Goal: Task Accomplishment & Management: Complete application form

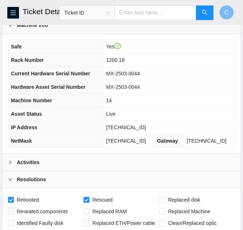
scroll to position [73, 0]
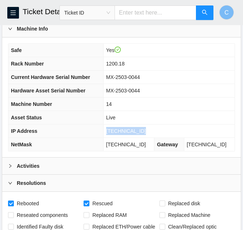
drag, startPoint x: 144, startPoint y: 131, endPoint x: 106, endPoint y: 129, distance: 38.0
click at [106, 129] on tr "IP Address 23.218.144.177" at bounding box center [121, 131] width 226 height 13
copy tr "23.218.144.177"
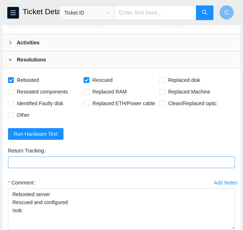
scroll to position [219, 0]
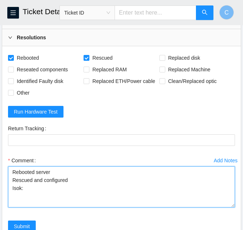
click at [40, 188] on textarea "Rebooted server Rescued and configured Isok:" at bounding box center [121, 186] width 227 height 41
paste textarea "23.218.144.177 : passed: ok"
type textarea "Rebooted server Rescued and configured Isok: 23.218.144.177 : passed: ok"
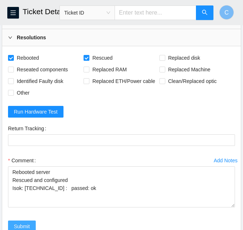
click at [21, 228] on span "Submit" at bounding box center [22, 227] width 16 height 8
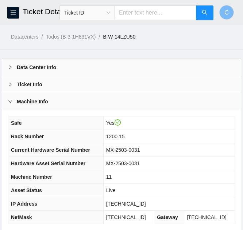
scroll to position [91, 0]
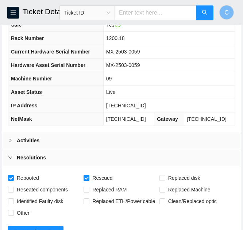
scroll to position [109, 0]
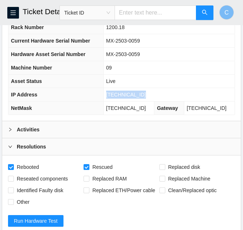
drag, startPoint x: 138, startPoint y: 93, endPoint x: 109, endPoint y: 93, distance: 28.8
click at [109, 93] on td "[TECHNICAL_ID]" at bounding box center [168, 94] width 131 height 13
copy span "[TECHNICAL_ID]"
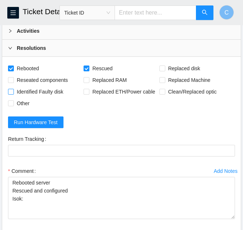
scroll to position [219, 0]
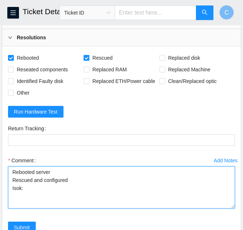
click at [36, 190] on textarea "Rebooted server Rescued and configured Isok:" at bounding box center [121, 187] width 227 height 42
click at [45, 186] on textarea "Rebooted server Rescued and configured Isok:" at bounding box center [121, 187] width 227 height 42
click at [42, 191] on textarea "Rebooted server Rescued and configured Isok:" at bounding box center [121, 187] width 227 height 42
paste textarea "[TECHNICAL_ID] : passed: ok"
type textarea "Rebooted server Rescued and configured Isok: [TECHNICAL_ID] : passed: ok"
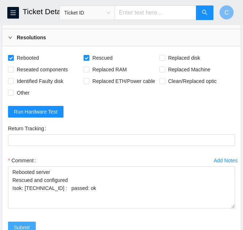
click at [25, 229] on span "Submit" at bounding box center [22, 228] width 16 height 8
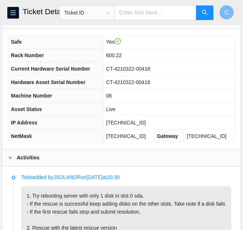
scroll to position [73, 0]
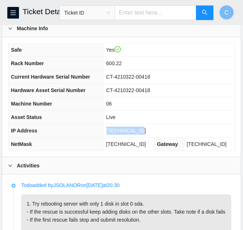
drag, startPoint x: 144, startPoint y: 128, endPoint x: 109, endPoint y: 131, distance: 35.4
click at [109, 131] on tr "IP Address 23.43.122.137" at bounding box center [121, 130] width 226 height 13
copy tr "[TECHNICAL_ID]"
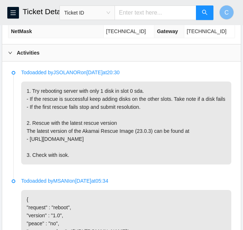
scroll to position [183, 0]
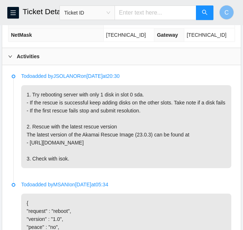
click at [9, 55] on icon "right" at bounding box center [10, 56] width 4 height 4
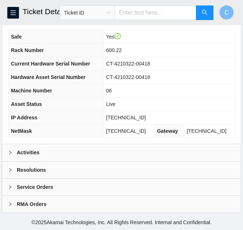
scroll to position [86, 0]
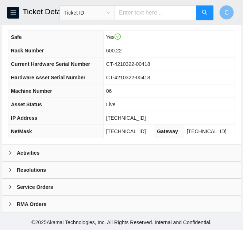
click at [36, 171] on b "Resolutions" at bounding box center [31, 170] width 29 height 8
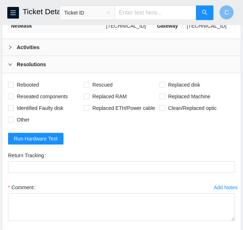
scroll to position [195, 0]
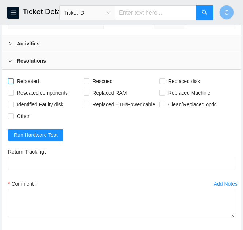
click at [12, 78] on label "Rebooted" at bounding box center [25, 81] width 34 height 12
click at [12, 78] on input "Rebooted" at bounding box center [10, 80] width 5 height 5
checkbox input "true"
click at [85, 83] on input "Rescued" at bounding box center [85, 80] width 5 height 5
checkbox input "true"
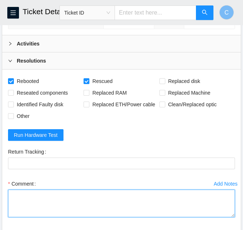
click at [148, 203] on textarea "Comment" at bounding box center [121, 204] width 227 height 28
paste textarea "Rebooted server Rescued and configured Isok:"
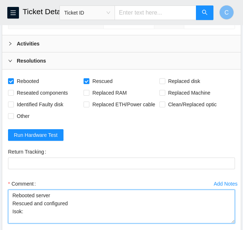
scroll to position [0, 0]
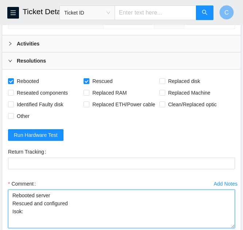
drag, startPoint x: 231, startPoint y: 215, endPoint x: 233, endPoint y: 226, distance: 11.5
click at [233, 226] on textarea "Rebooted server Rescued and configured Isok:" at bounding box center [121, 209] width 227 height 39
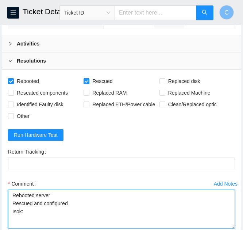
click at [51, 195] on textarea "Rebooted server Rescued and configured Isok:" at bounding box center [121, 209] width 227 height 39
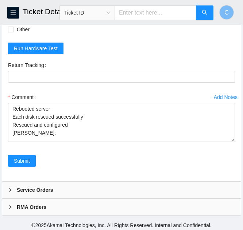
scroll to position [285, 0]
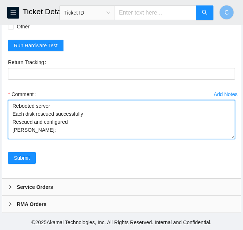
click at [33, 130] on textarea "Rebooted server Each disk rescued successfully Rescued and configured Isok:" at bounding box center [121, 119] width 227 height 39
paste textarea "23.43.122.137 : passed: ok"
type textarea "Rebooted server Each disk rescued successfully Rescued and configured Isok: 23.…"
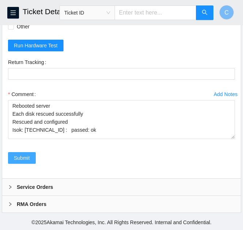
click at [28, 161] on span "Submit" at bounding box center [22, 158] width 16 height 8
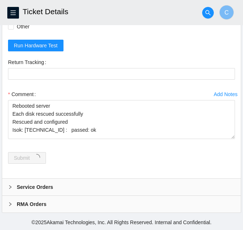
scroll to position [0, 0]
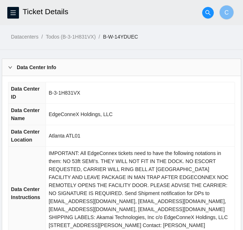
click at [12, 67] on icon "right" at bounding box center [10, 67] width 4 height 4
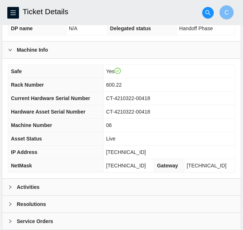
scroll to position [152, 0]
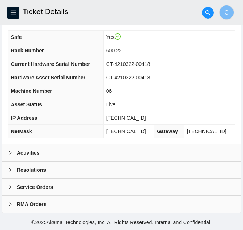
click at [40, 151] on div "Activities" at bounding box center [121, 153] width 238 height 17
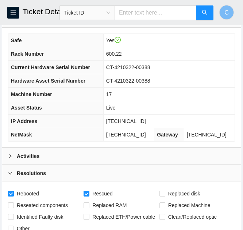
scroll to position [75, 0]
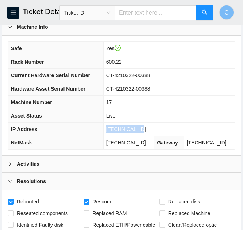
drag, startPoint x: 145, startPoint y: 130, endPoint x: 118, endPoint y: 129, distance: 27.4
click at [110, 130] on td "23.43.122.148" at bounding box center [168, 129] width 131 height 13
copy span "23.43.122.148"
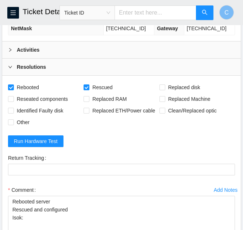
scroll to position [284, 0]
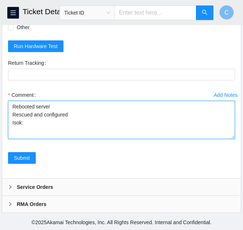
click at [33, 123] on textarea "Rebooted server Rescued and configured Isok:" at bounding box center [121, 120] width 227 height 38
paste textarea "23.43.122.148 : passed: ok"
type textarea "Rebooted server Rescued and configured Isok: 23.43.122.148 : passed: ok"
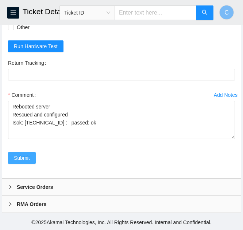
click at [23, 160] on span "Submit" at bounding box center [22, 158] width 16 height 8
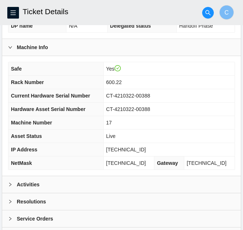
scroll to position [291, 0]
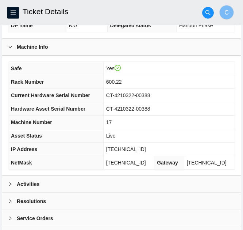
click at [45, 195] on div "Resolutions" at bounding box center [121, 201] width 238 height 17
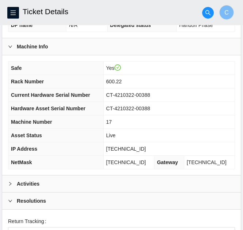
scroll to position [286, 0]
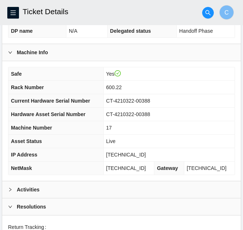
click at [38, 186] on b "Activities" at bounding box center [28, 190] width 23 height 8
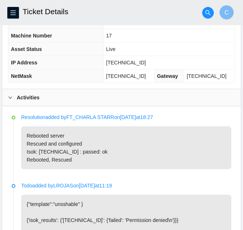
scroll to position [359, 0]
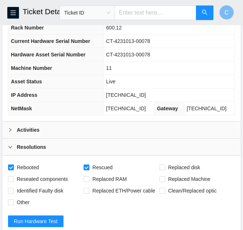
scroll to position [145, 0]
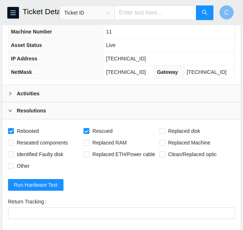
click at [146, 60] on td "23.61.254.46" at bounding box center [168, 58] width 131 height 13
click at [145, 60] on td "23.61.254.46" at bounding box center [168, 58] width 131 height 13
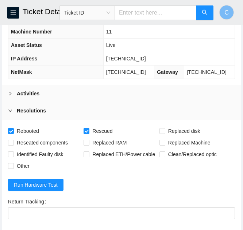
click at [145, 60] on td "23.61.254.46" at bounding box center [168, 58] width 131 height 13
click at [144, 60] on td "23.61.254.46" at bounding box center [168, 58] width 131 height 13
copy span "23.61.254.46"
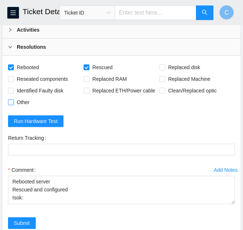
scroll to position [218, 0]
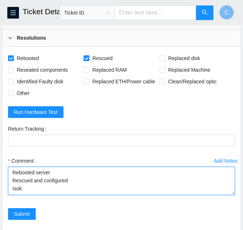
click at [26, 189] on textarea "Rebooted server Rescued and configured Isok:" at bounding box center [121, 181] width 227 height 28
paste textarea "23.61.254.46 : passed: ok"
type textarea "Rebooted server Rescued and configured Isok: 23.61.254.46 : passed: ok"
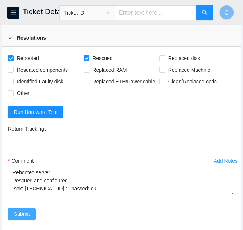
click at [24, 213] on span "Submit" at bounding box center [22, 214] width 16 height 8
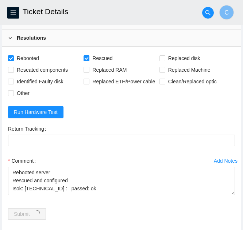
scroll to position [0, 0]
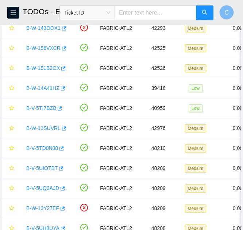
scroll to position [93, 0]
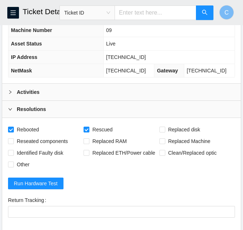
scroll to position [148, 0]
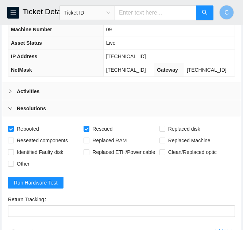
click at [145, 56] on td "[TECHNICAL_ID]" at bounding box center [168, 56] width 131 height 13
copy span "[TECHNICAL_ID]"
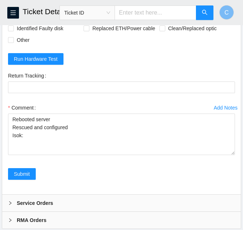
scroll to position [287, 0]
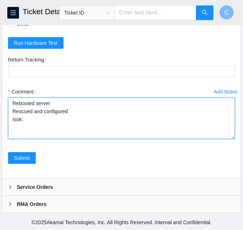
click at [32, 117] on textarea "Rebooted server Rescued and configured Isok:" at bounding box center [121, 119] width 227 height 42
paste textarea "[TECHNICAL_ID] : passed: ok"
type textarea "Rebooted server Rescued and configured Isok: [TECHNICAL_ID] : passed: ok"
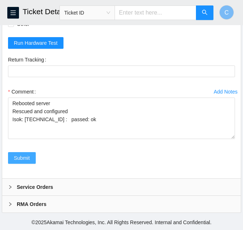
click at [25, 160] on span "Submit" at bounding box center [22, 158] width 16 height 8
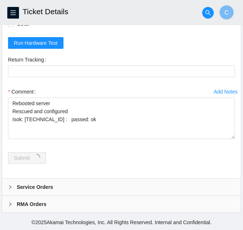
scroll to position [0, 0]
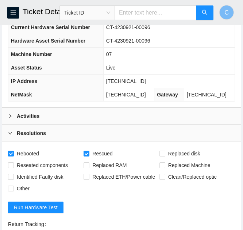
scroll to position [113, 0]
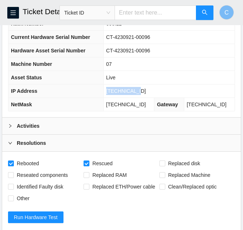
drag, startPoint x: 143, startPoint y: 90, endPoint x: 112, endPoint y: 90, distance: 30.6
click at [112, 90] on td "[TECHNICAL_ID]" at bounding box center [168, 91] width 131 height 13
copy span "[TECHNICAL_ID]"
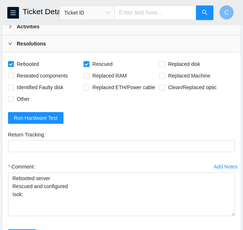
scroll to position [222, 0]
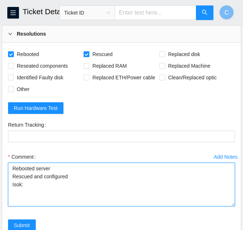
click at [30, 185] on textarea "Rebooted server Rescued and configured Isok:" at bounding box center [121, 185] width 227 height 44
click at [33, 186] on textarea "Rebooted server Rescued and configured Isok:" at bounding box center [121, 185] width 227 height 44
paste textarea "23.61.254.42 : passed: ok"
type textarea "Rebooted server Rescued and configured Isok: 23.61.254.42 : passed: ok"
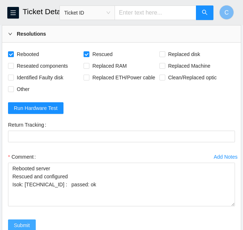
click at [30, 225] on button "Submit" at bounding box center [22, 226] width 28 height 12
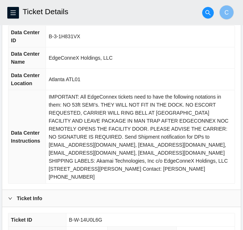
scroll to position [40, 0]
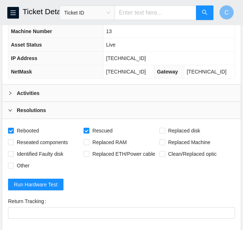
scroll to position [172, 0]
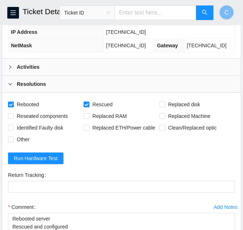
click at [152, 33] on td "[TECHNICAL_ID]" at bounding box center [168, 32] width 131 height 13
click at [152, 33] on td "23.61.254.48" at bounding box center [168, 32] width 131 height 13
copy span "23.61.254.48"
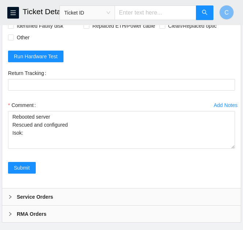
scroll to position [281, 0]
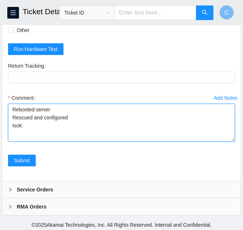
click at [32, 126] on textarea "Rebooted server Rescued and configured Isok:" at bounding box center [121, 123] width 227 height 38
paste textarea "23.61.254.48 : passed: ok"
type textarea "Rebooted server Rescued and configured Isok: 23.61.254.48 : passed: ok"
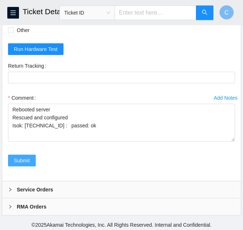
click at [21, 160] on span "Submit" at bounding box center [22, 161] width 16 height 8
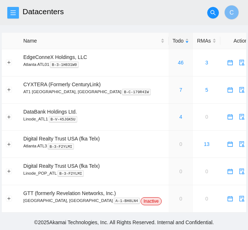
click at [12, 13] on icon "menu" at bounding box center [13, 12] width 5 height 5
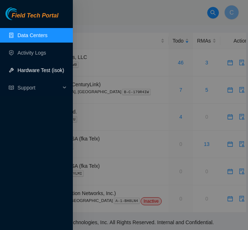
click at [30, 73] on link "Hardware Test (isok)" at bounding box center [40, 70] width 47 height 6
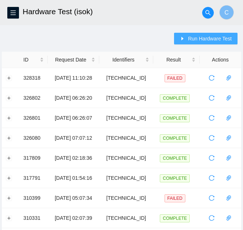
click at [205, 40] on span "Run Hardware Test" at bounding box center [210, 39] width 44 height 8
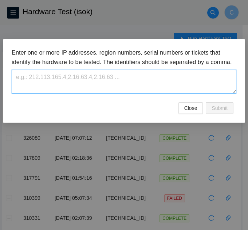
click at [67, 91] on textarea at bounding box center [124, 82] width 225 height 24
paste textarea "[TECHNICAL_ID]"
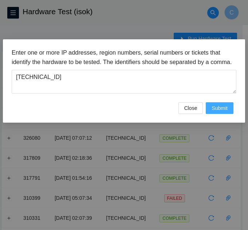
click at [224, 112] on span "Submit" at bounding box center [220, 108] width 16 height 8
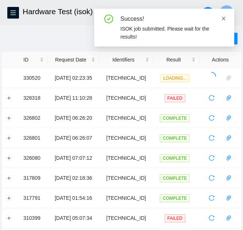
click at [222, 19] on icon "close" at bounding box center [223, 18] width 5 height 5
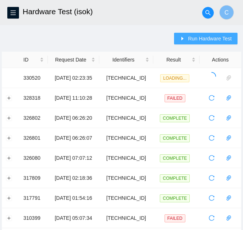
click at [185, 36] on icon "caret-right" at bounding box center [182, 38] width 5 height 5
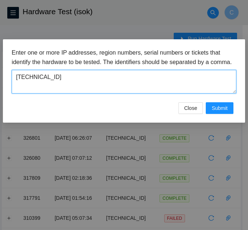
click at [57, 86] on textarea "[TECHNICAL_ID]" at bounding box center [124, 82] width 225 height 24
paste textarea "206"
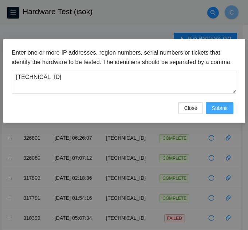
drag, startPoint x: 224, startPoint y: 118, endPoint x: 121, endPoint y: 120, distance: 103.1
click at [223, 112] on span "Submit" at bounding box center [220, 108] width 16 height 8
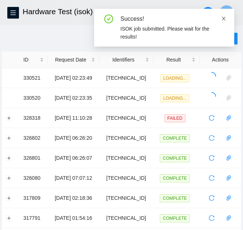
click at [222, 17] on icon "close" at bounding box center [223, 18] width 5 height 5
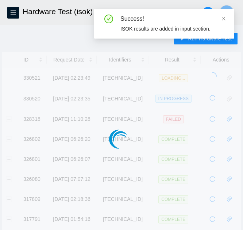
click at [223, 41] on div "Success! ISOK results are added in input section." at bounding box center [164, 27] width 140 height 36
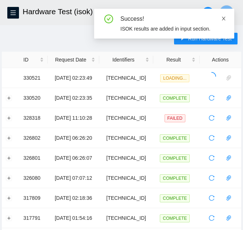
click at [222, 17] on icon "close" at bounding box center [224, 19] width 4 height 4
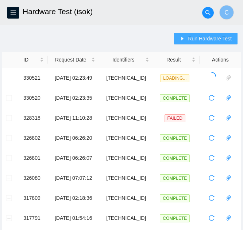
click at [226, 35] on span "Run Hardware Test" at bounding box center [210, 39] width 44 height 8
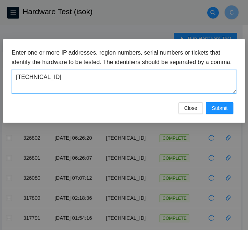
click at [55, 86] on textarea "[TECHNICAL_ID]" at bounding box center [124, 82] width 225 height 24
paste textarea "172"
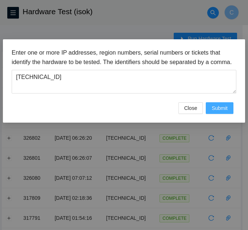
click at [217, 112] on span "Submit" at bounding box center [220, 108] width 16 height 8
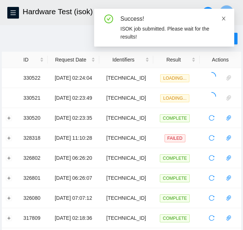
click at [223, 19] on icon "close" at bounding box center [224, 19] width 4 height 4
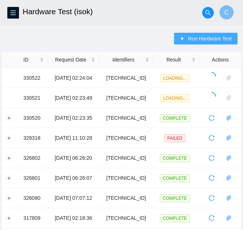
click at [220, 39] on span "Run Hardware Test" at bounding box center [210, 39] width 44 height 8
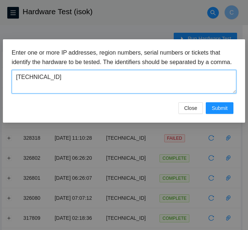
click at [56, 84] on textarea "23.218.144.172" at bounding box center [124, 82] width 225 height 24
paste textarea "23.218.144.177"
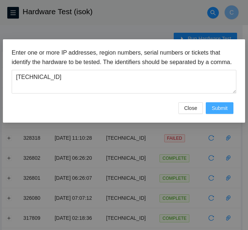
click at [221, 112] on span "Submit" at bounding box center [220, 108] width 16 height 8
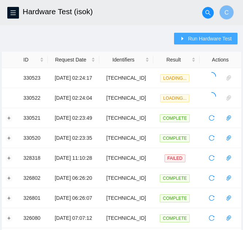
click at [195, 39] on span "Run Hardware Test" at bounding box center [210, 39] width 44 height 8
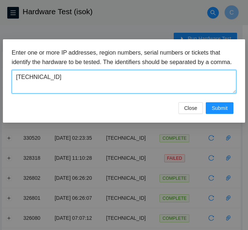
click at [72, 85] on textarea "23.218.144.177" at bounding box center [124, 82] width 225 height 24
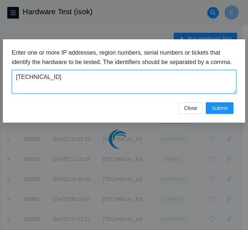
click at [72, 85] on textarea "23.218.144.177" at bounding box center [124, 82] width 225 height 24
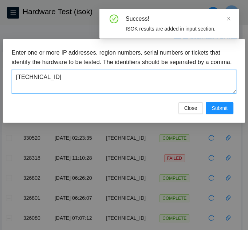
paste textarea "43.122.13"
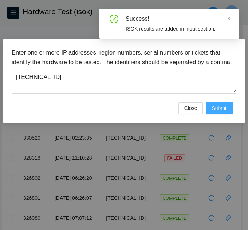
click at [218, 112] on span "Submit" at bounding box center [220, 108] width 16 height 8
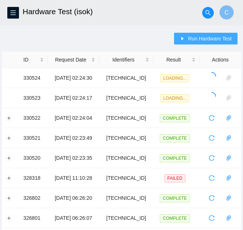
click at [214, 43] on button "Run Hardware Test" at bounding box center [205, 39] width 63 height 12
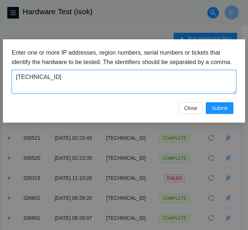
click at [57, 86] on textarea "23.43.122.137" at bounding box center [124, 82] width 225 height 24
click at [69, 89] on textarea "23.43.122.137" at bounding box center [124, 82] width 225 height 24
click at [65, 89] on textarea "23.43.122.137" at bounding box center [124, 82] width 225 height 24
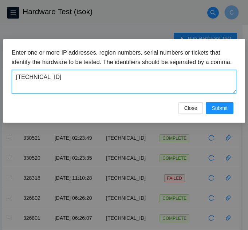
paste textarea "23.43.122.148"
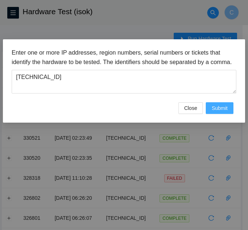
click at [226, 113] on button "Submit" at bounding box center [220, 108] width 28 height 12
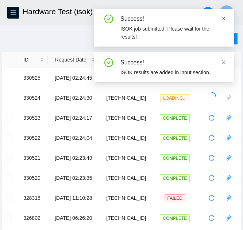
click at [223, 18] on icon "close" at bounding box center [224, 19] width 4 height 4
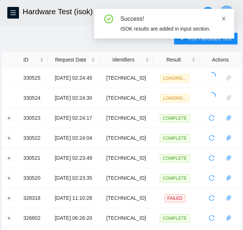
click at [224, 20] on icon "close" at bounding box center [223, 18] width 5 height 5
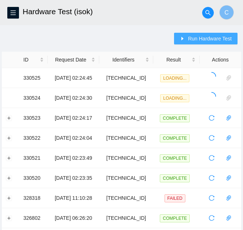
click at [205, 43] on button "Run Hardware Test" at bounding box center [205, 39] width 63 height 12
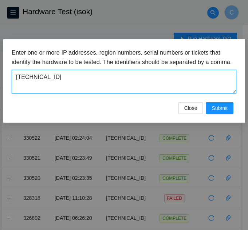
click at [50, 88] on textarea "23.43.122.148" at bounding box center [124, 82] width 225 height 24
click at [50, 87] on textarea "23.43.122.148" at bounding box center [124, 82] width 225 height 24
paste textarea "61.254.42"
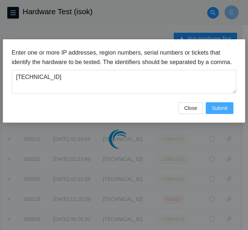
click at [226, 112] on span "Submit" at bounding box center [220, 108] width 16 height 8
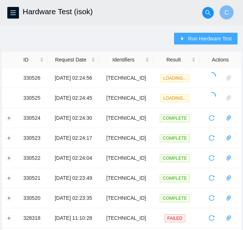
click at [203, 38] on span "Run Hardware Test" at bounding box center [210, 39] width 44 height 8
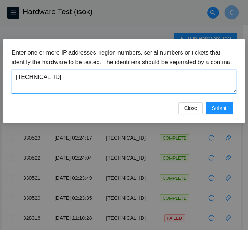
click at [128, 90] on textarea "23.61.254.42" at bounding box center [124, 82] width 225 height 24
click at [127, 90] on textarea "23.61.254.42" at bounding box center [124, 82] width 225 height 24
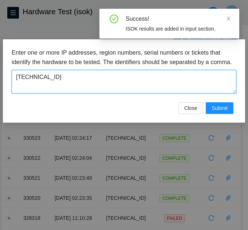
paste textarea "4"
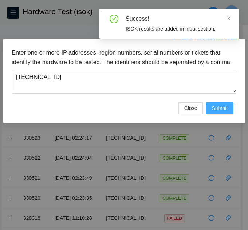
click at [221, 112] on span "Submit" at bounding box center [220, 108] width 16 height 8
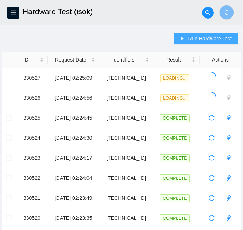
click at [222, 35] on span "Run Hardware Test" at bounding box center [210, 39] width 44 height 8
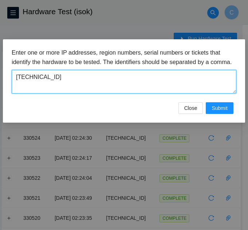
click at [117, 90] on textarea "23.61.254.44" at bounding box center [124, 82] width 225 height 24
click at [116, 89] on textarea "23.61.254.44" at bounding box center [124, 82] width 225 height 24
paste textarea "6"
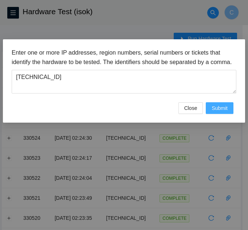
click at [214, 112] on span "Submit" at bounding box center [220, 108] width 16 height 8
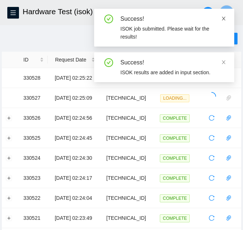
click at [222, 18] on icon "close" at bounding box center [223, 18] width 5 height 5
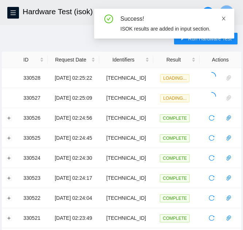
click at [224, 19] on icon "close" at bounding box center [224, 19] width 4 height 4
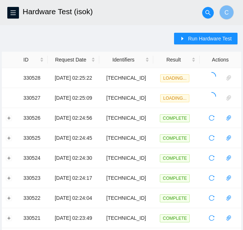
click at [219, 40] on span "Run Hardware Test" at bounding box center [210, 39] width 44 height 8
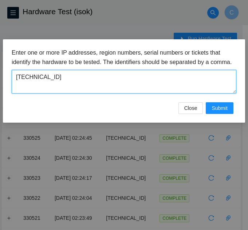
click at [55, 90] on textarea "23.61.254.46" at bounding box center [124, 82] width 225 height 24
paste textarea "8"
type textarea "23.61.254.48"
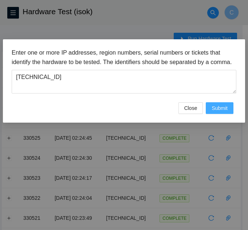
click at [224, 112] on span "Submit" at bounding box center [220, 108] width 16 height 8
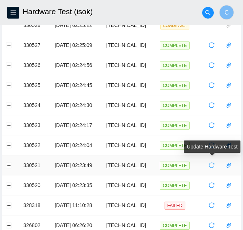
scroll to position [109, 0]
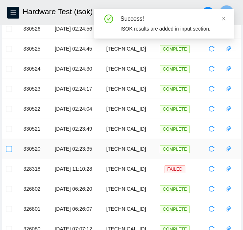
click at [8, 150] on button "Expand row" at bounding box center [9, 149] width 6 height 6
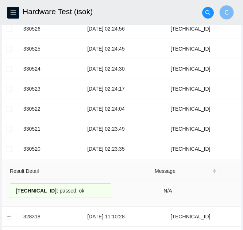
drag, startPoint x: 90, startPoint y: 192, endPoint x: 10, endPoint y: 191, distance: 79.8
click at [10, 191] on div "23.218.144.198 : passed: ok" at bounding box center [60, 191] width 101 height 15
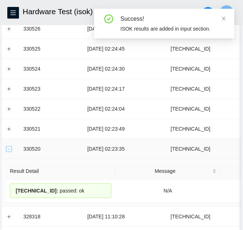
drag, startPoint x: 7, startPoint y: 147, endPoint x: 13, endPoint y: 151, distance: 7.4
click at [7, 147] on button "Collapse row" at bounding box center [9, 149] width 6 height 6
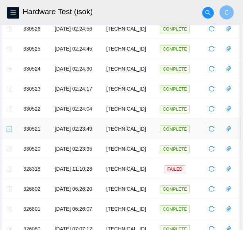
drag, startPoint x: 9, startPoint y: 129, endPoint x: 15, endPoint y: 136, distance: 9.5
click at [9, 129] on button "Expand row" at bounding box center [9, 129] width 6 height 6
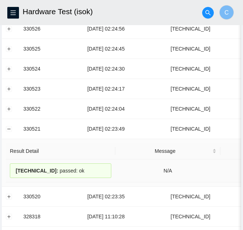
drag, startPoint x: 67, startPoint y: 170, endPoint x: 83, endPoint y: 169, distance: 16.4
click at [83, 169] on div "23.218.144.206 : passed: ok" at bounding box center [60, 171] width 101 height 15
click at [8, 130] on button "Collapse row" at bounding box center [9, 129] width 6 height 6
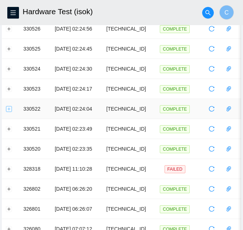
click at [7, 109] on button "Expand row" at bounding box center [9, 109] width 6 height 6
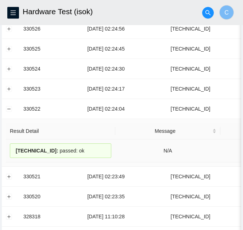
drag, startPoint x: 13, startPoint y: 149, endPoint x: 85, endPoint y: 149, distance: 71.0
click at [85, 149] on div "23.218.144.172 : passed: ok" at bounding box center [60, 151] width 101 height 15
click at [8, 109] on button "Collapse row" at bounding box center [9, 109] width 6 height 6
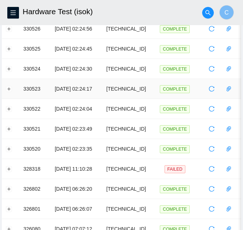
click at [7, 95] on td at bounding box center [10, 89] width 17 height 20
click at [10, 91] on button "Expand row" at bounding box center [9, 89] width 6 height 6
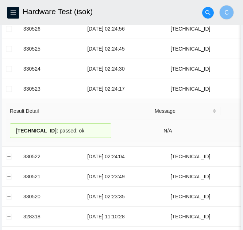
drag, startPoint x: 84, startPoint y: 130, endPoint x: 16, endPoint y: 135, distance: 67.9
click at [16, 135] on div "23.218.144.177 : passed: ok" at bounding box center [60, 131] width 101 height 15
copy div "23.218.144.177 : passed: ok"
click at [8, 88] on button "Collapse row" at bounding box center [9, 89] width 6 height 6
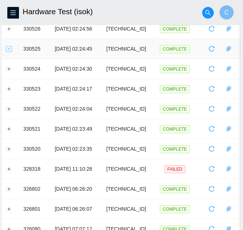
click at [9, 48] on button "Expand row" at bounding box center [9, 49] width 6 height 6
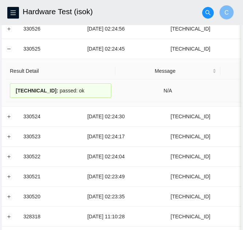
drag, startPoint x: 82, startPoint y: 89, endPoint x: 50, endPoint y: 97, distance: 33.8
click at [11, 89] on div "23.43.122.148 : passed: ok" at bounding box center [60, 90] width 101 height 15
copy div "23.43.122.148 : passed: ok"
click at [9, 51] on button "Collapse row" at bounding box center [9, 49] width 6 height 6
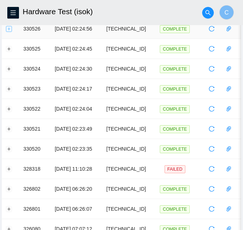
click at [9, 30] on button "Expand row" at bounding box center [9, 29] width 6 height 6
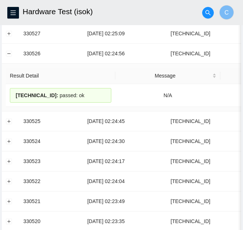
scroll to position [73, 0]
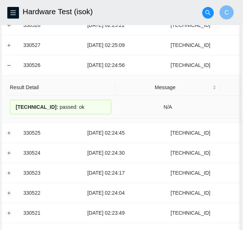
drag, startPoint x: 78, startPoint y: 107, endPoint x: 89, endPoint y: 105, distance: 12.0
click at [89, 105] on div "23.61.254.42 : passed: ok" at bounding box center [60, 107] width 101 height 15
copy div "23.61.254.42 : passed: ok"
click at [8, 65] on button "Collapse row" at bounding box center [9, 65] width 6 height 6
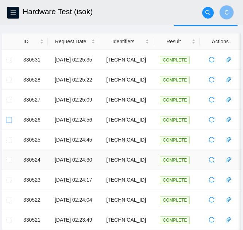
scroll to position [0, 0]
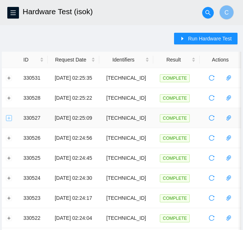
click at [7, 117] on button "Expand row" at bounding box center [9, 118] width 6 height 6
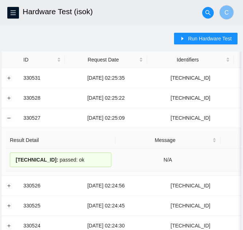
drag, startPoint x: 80, startPoint y: 159, endPoint x: 5, endPoint y: 157, distance: 74.7
click at [9, 158] on td "23.61.254.44 : passed: ok" at bounding box center [60, 160] width 109 height 23
copy div "23.61.254.44 : passed: ok"
click at [9, 120] on button "Collapse row" at bounding box center [9, 118] width 6 height 6
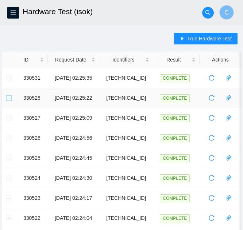
click at [6, 99] on td at bounding box center [10, 98] width 17 height 20
click at [9, 97] on button "Expand row" at bounding box center [9, 98] width 6 height 6
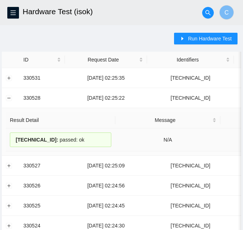
drag, startPoint x: 82, startPoint y: 139, endPoint x: 13, endPoint y: 139, distance: 69.2
click at [13, 139] on div "23.61.254.46 : passed: ok" at bounding box center [60, 140] width 101 height 15
copy div "23.61.254.46 : passed: ok"
click at [8, 98] on button "Collapse row" at bounding box center [9, 98] width 6 height 6
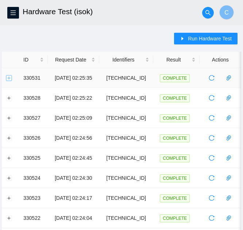
click at [9, 77] on button "Expand row" at bounding box center [9, 78] width 6 height 6
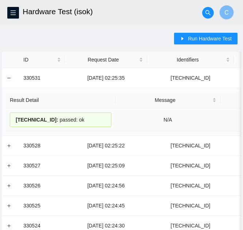
drag, startPoint x: 78, startPoint y: 119, endPoint x: 7, endPoint y: 121, distance: 71.1
click at [7, 121] on td "23.61.254.48 : passed: ok" at bounding box center [60, 120] width 109 height 23
copy div "23.61.254.48 : passed: ok"
click at [8, 78] on button "Collapse row" at bounding box center [9, 78] width 6 height 6
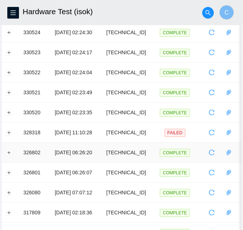
scroll to position [109, 0]
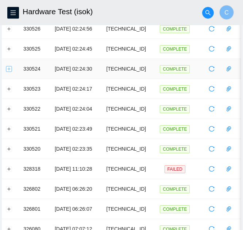
click at [8, 69] on button "Expand row" at bounding box center [9, 69] width 6 height 6
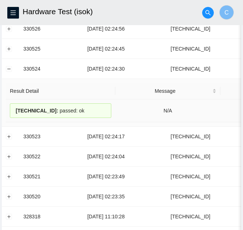
drag, startPoint x: 86, startPoint y: 111, endPoint x: 12, endPoint y: 111, distance: 74.0
click at [12, 111] on div "23.43.122.137 : passed: ok" at bounding box center [60, 110] width 101 height 15
copy div "23.43.122.137 : passed: ok"
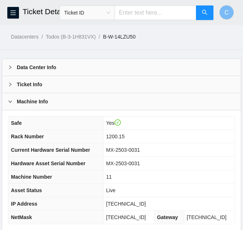
scroll to position [91, 0]
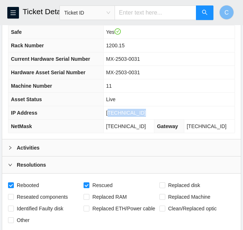
drag, startPoint x: 145, startPoint y: 110, endPoint x: 113, endPoint y: 113, distance: 32.6
click at [113, 113] on td "[TECHNICAL_ID]" at bounding box center [168, 112] width 131 height 13
click at [113, 113] on span "[TECHNICAL_ID]" at bounding box center [126, 113] width 40 height 6
drag, startPoint x: 110, startPoint y: 113, endPoint x: 152, endPoint y: 111, distance: 41.6
click at [152, 111] on td "[TECHNICAL_ID]" at bounding box center [168, 112] width 131 height 13
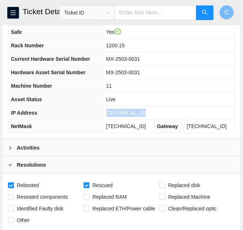
copy span "[TECHNICAL_ID]"
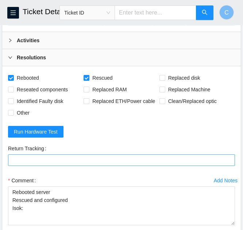
scroll to position [200, 0]
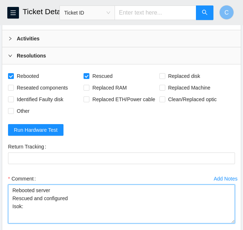
click at [30, 205] on textarea "Rebooted server Rescued and configured Isok:" at bounding box center [121, 204] width 227 height 39
click at [45, 210] on textarea "Rebooted server Rescued and configured Isok:" at bounding box center [121, 204] width 227 height 39
paste textarea "[TECHNICAL_ID] : passed: ok"
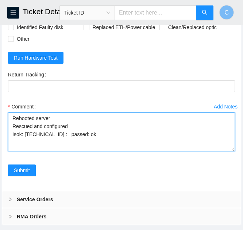
scroll to position [273, 0]
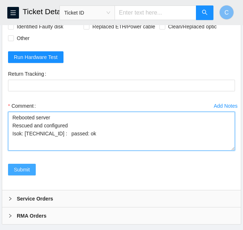
type textarea "Rebooted server Rescued and configured Isok: [TECHNICAL_ID] : passed: ok"
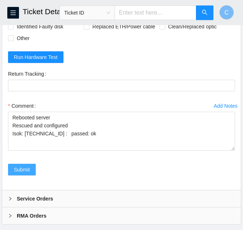
click at [21, 169] on span "Submit" at bounding box center [22, 170] width 16 height 8
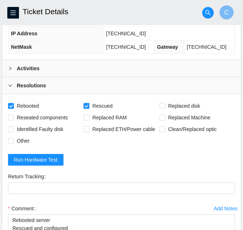
scroll to position [164, 0]
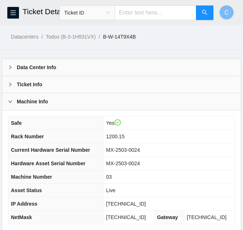
scroll to position [91, 0]
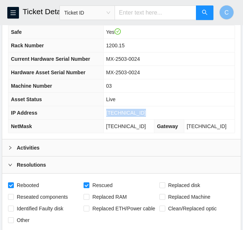
drag, startPoint x: 124, startPoint y: 109, endPoint x: 111, endPoint y: 111, distance: 12.1
click at [111, 111] on td "[TECHNICAL_ID]" at bounding box center [168, 112] width 131 height 13
copy span "[TECHNICAL_ID]"
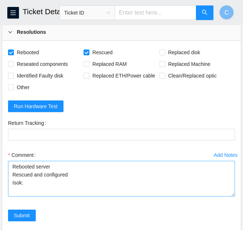
scroll to position [237, 0]
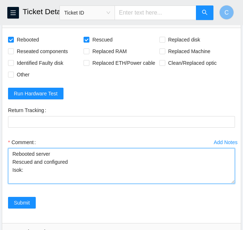
click at [37, 171] on textarea "Rebooted server Rescued and configured Isok:" at bounding box center [121, 166] width 227 height 36
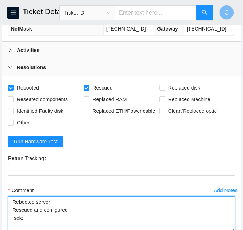
scroll to position [200, 0]
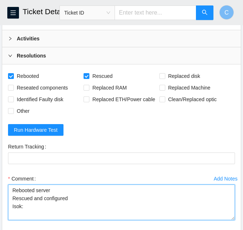
click at [31, 205] on textarea "Rebooted server Rescued and configured Isok:" at bounding box center [121, 203] width 227 height 36
paste textarea "[TECHNICAL_ID] : passed: ok"
type textarea "Rebooted server Rescued and configured Isok: [TECHNICAL_ID] : passed: ok"
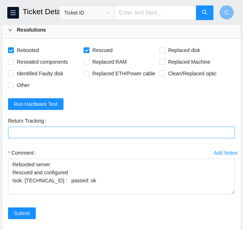
scroll to position [273, 0]
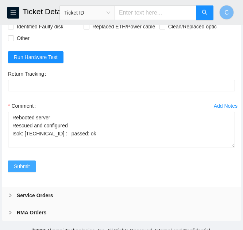
drag, startPoint x: 31, startPoint y: 169, endPoint x: 105, endPoint y: 153, distance: 75.2
click at [31, 169] on button "Submit" at bounding box center [22, 167] width 28 height 12
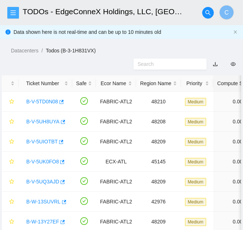
click at [16, 13] on span "menu" at bounding box center [13, 13] width 11 height 6
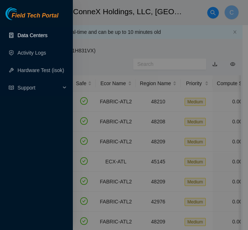
click at [27, 35] on link "Data Centers" at bounding box center [32, 35] width 30 height 6
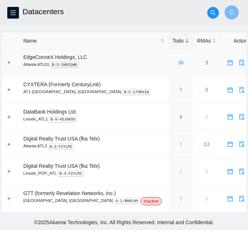
drag, startPoint x: 151, startPoint y: 63, endPoint x: 246, endPoint y: 150, distance: 128.9
click at [178, 63] on link "36" at bounding box center [181, 63] width 6 height 6
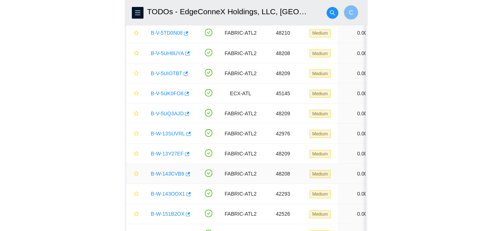
scroll to position [36, 0]
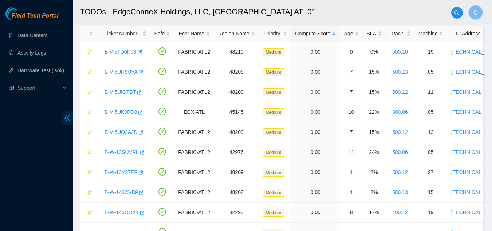
click at [65, 114] on span "double-left" at bounding box center [67, 117] width 11 height 13
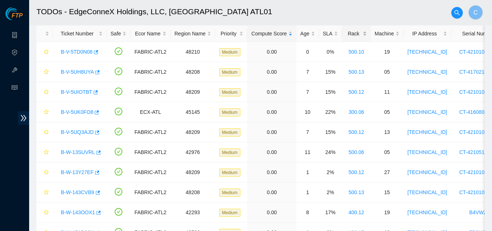
click at [248, 35] on div "Rack" at bounding box center [356, 34] width 21 height 8
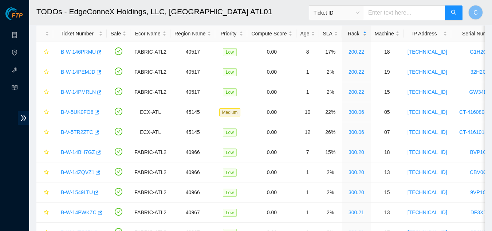
click at [248, 35] on div "Rack" at bounding box center [356, 34] width 21 height 8
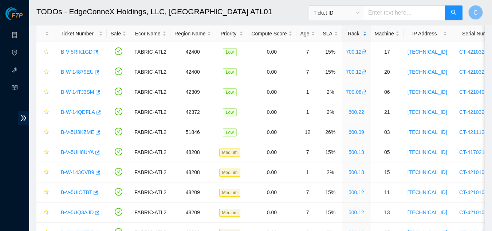
click at [248, 35] on div "Rack" at bounding box center [356, 34] width 21 height 8
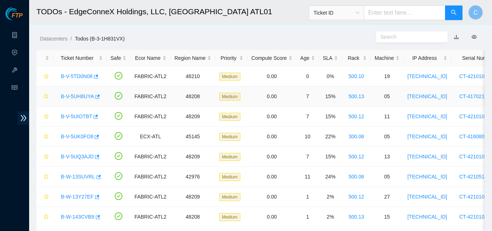
scroll to position [0, 0]
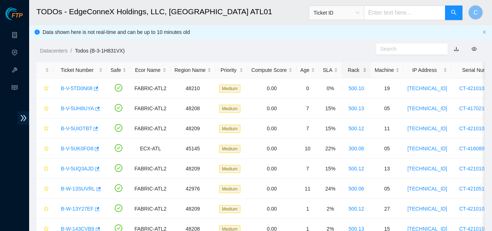
click at [248, 72] on div "Rack" at bounding box center [356, 70] width 21 height 8
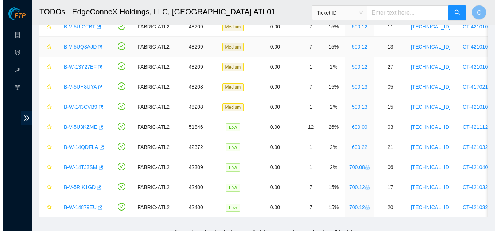
scroll to position [583, 0]
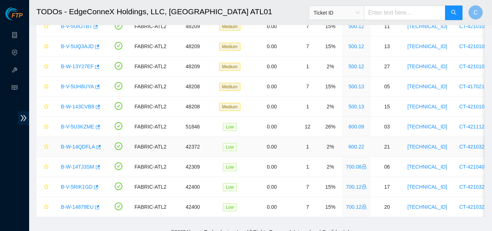
click at [74, 147] on link "B-W-14QDFLA" at bounding box center [78, 147] width 34 height 6
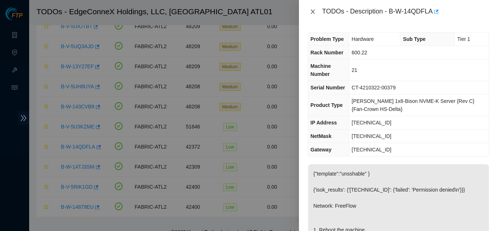
drag, startPoint x: 312, startPoint y: 11, endPoint x: 361, endPoint y: 60, distance: 69.0
click at [248, 11] on icon "close" at bounding box center [313, 12] width 6 height 6
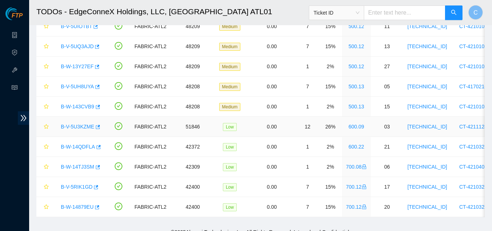
click at [74, 127] on link "B-V-5U3KZME" at bounding box center [78, 127] width 34 height 6
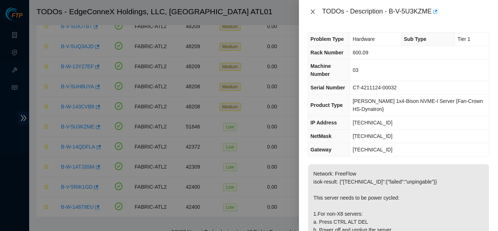
click at [248, 12] on icon "close" at bounding box center [313, 12] width 6 height 6
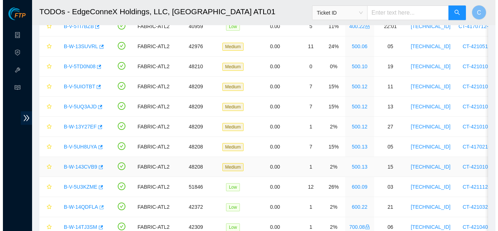
scroll to position [510, 0]
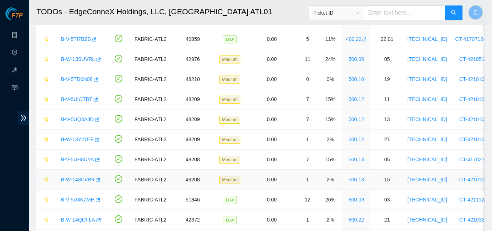
click at [76, 180] on link "B-W-143CVB9" at bounding box center [78, 179] width 34 height 6
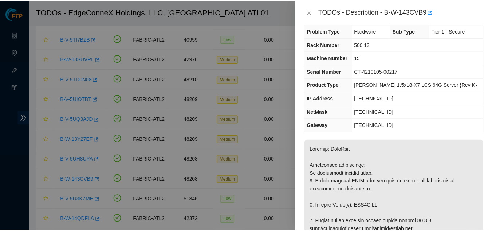
scroll to position [0, 0]
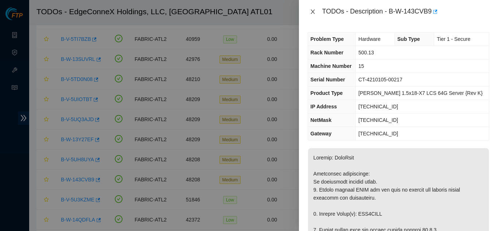
click at [248, 13] on icon "close" at bounding box center [313, 12] width 6 height 6
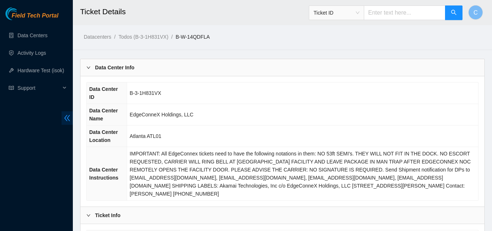
click at [71, 114] on span "double-left" at bounding box center [67, 117] width 11 height 13
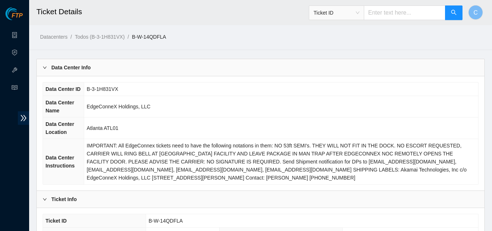
click at [94, 70] on div "Data Center Info" at bounding box center [261, 67] width 448 height 17
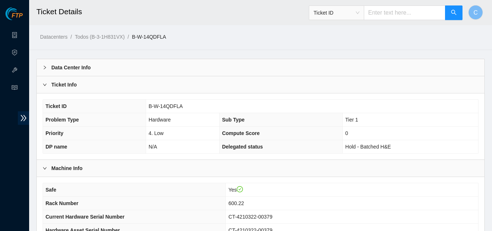
click at [91, 81] on div "Ticket Info" at bounding box center [261, 84] width 448 height 17
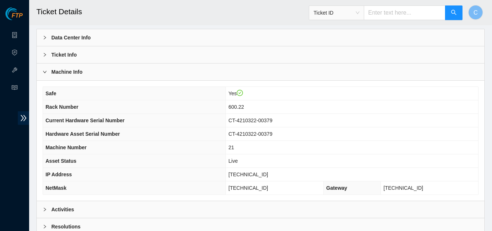
scroll to position [73, 0]
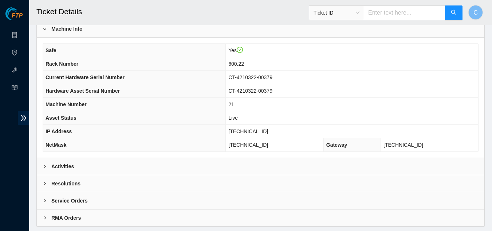
click at [113, 168] on div "Activities" at bounding box center [261, 166] width 448 height 17
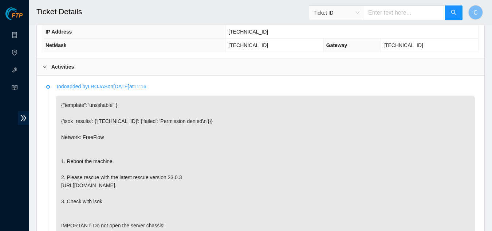
scroll to position [182, 0]
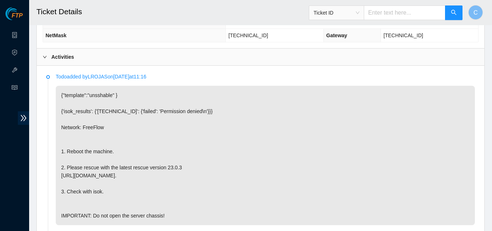
click at [89, 58] on div "Activities" at bounding box center [261, 56] width 448 height 17
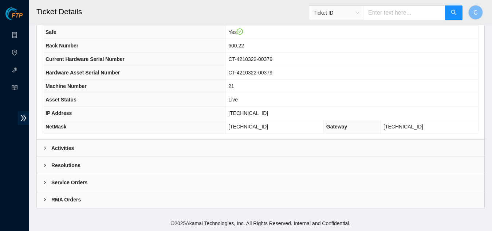
scroll to position [91, 0]
click at [70, 164] on b "Resolutions" at bounding box center [65, 165] width 29 height 8
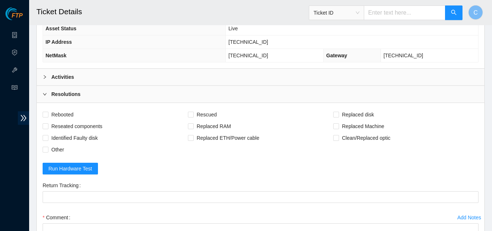
scroll to position [164, 0]
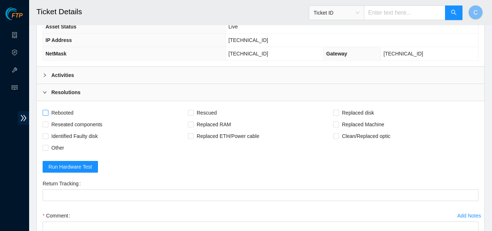
drag, startPoint x: 46, startPoint y: 109, endPoint x: 76, endPoint y: 115, distance: 30.8
click at [50, 111] on label "Rebooted" at bounding box center [60, 113] width 34 height 12
click at [189, 113] on input "Rescued" at bounding box center [190, 112] width 5 height 5
checkbox input "true"
click at [46, 112] on input "Rebooted" at bounding box center [45, 112] width 5 height 5
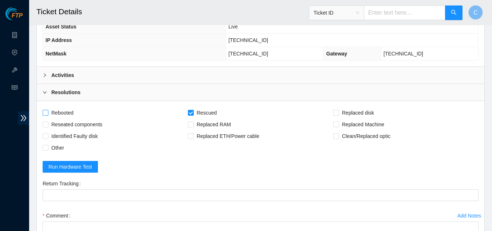
checkbox input "true"
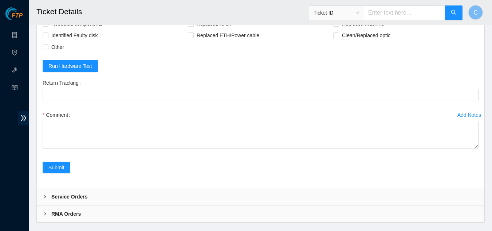
scroll to position [273, 0]
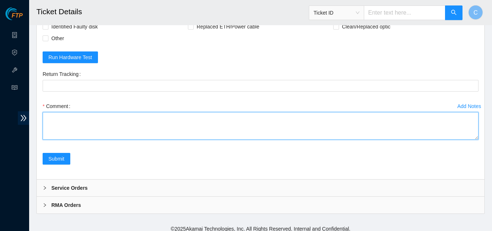
paste textarea "Rebooted server Rescued and configured Isok:"
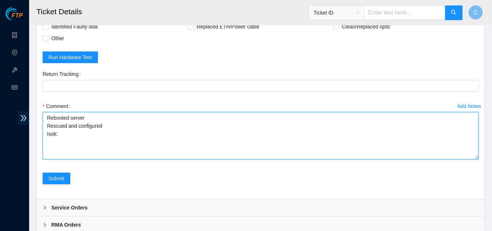
drag, startPoint x: 477, startPoint y: 136, endPoint x: 482, endPoint y: 156, distance: 20.2
click at [482, 156] on div "Rebooted Rescued Replaced disk Reseated components Replaced RAM Replaced Machin…" at bounding box center [261, 95] width 448 height 207
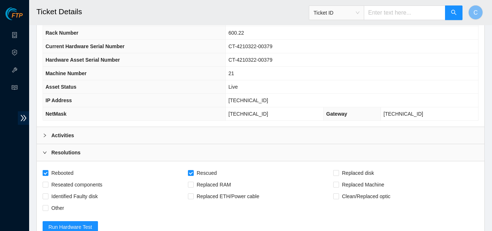
scroll to position [91, 0]
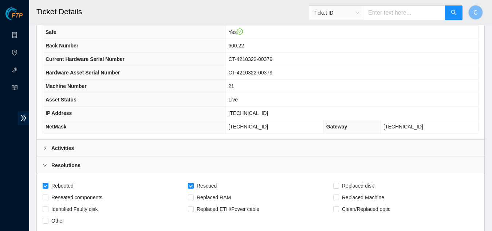
type textarea "Rebooted server Rescued and configured Isok:"
click at [78, 145] on div "Activities" at bounding box center [261, 148] width 448 height 17
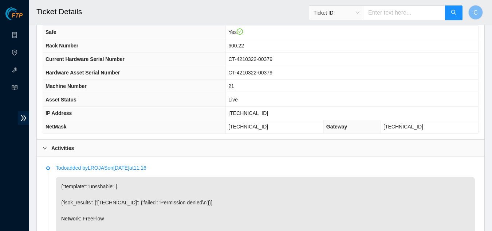
click at [88, 153] on div "Activities" at bounding box center [261, 148] width 448 height 17
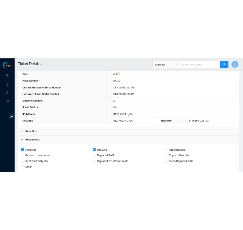
scroll to position [293, 0]
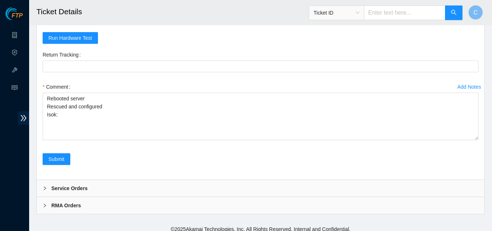
click at [191, 79] on div "Return Tracking" at bounding box center [261, 65] width 442 height 32
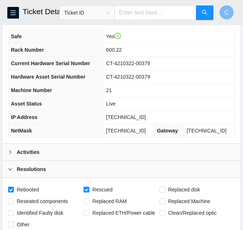
scroll to position [74, 0]
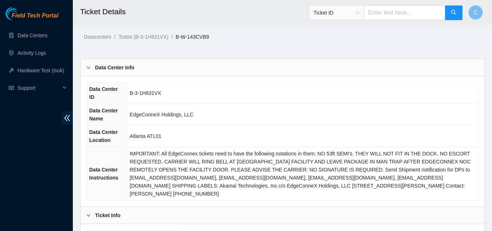
drag, startPoint x: 71, startPoint y: 123, endPoint x: 72, endPoint y: 113, distance: 10.3
click at [71, 121] on span "double-left" at bounding box center [67, 117] width 11 height 13
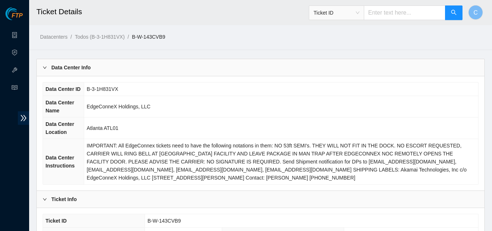
click at [89, 64] on b "Data Center Info" at bounding box center [70, 67] width 39 height 8
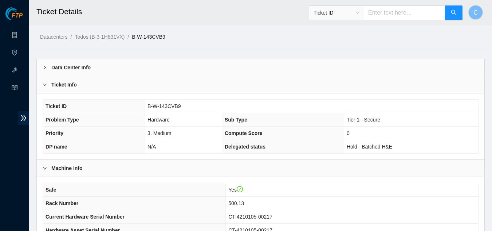
click at [89, 89] on div "Ticket Info" at bounding box center [261, 84] width 448 height 17
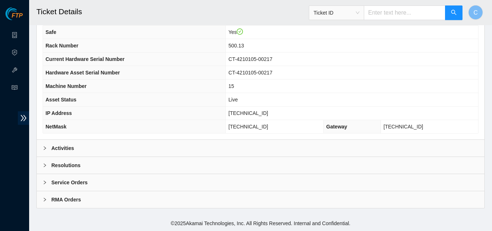
click at [68, 145] on b "Activities" at bounding box center [62, 148] width 23 height 8
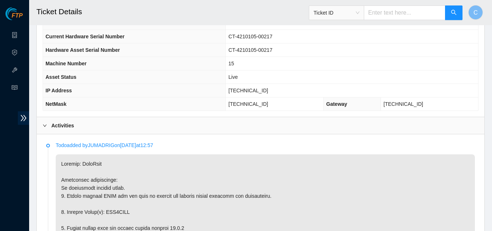
scroll to position [91, 0]
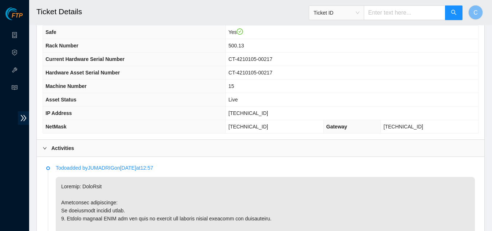
click at [60, 142] on div "Activities" at bounding box center [261, 148] width 448 height 17
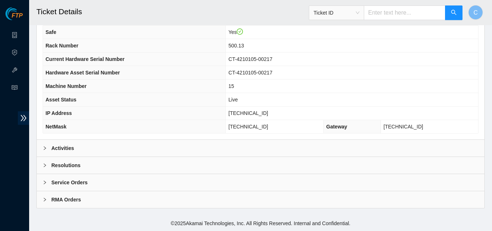
click at [86, 169] on div "Resolutions" at bounding box center [261, 165] width 448 height 17
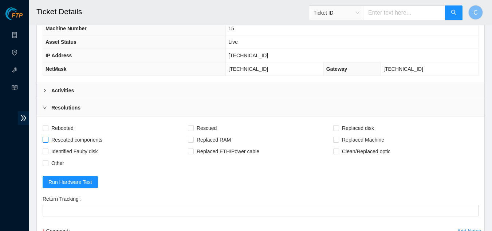
scroll to position [164, 0]
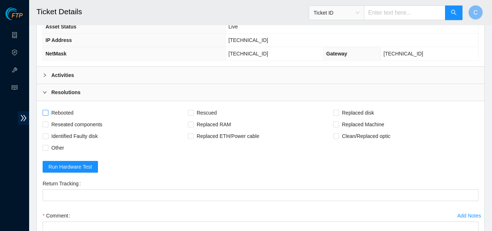
click at [45, 114] on input "Rebooted" at bounding box center [45, 112] width 5 height 5
checkbox input "true"
click at [190, 114] on input "Rescued" at bounding box center [190, 112] width 5 height 5
checkbox input "true"
click at [333, 111] on input "Replaced disk" at bounding box center [335, 112] width 5 height 5
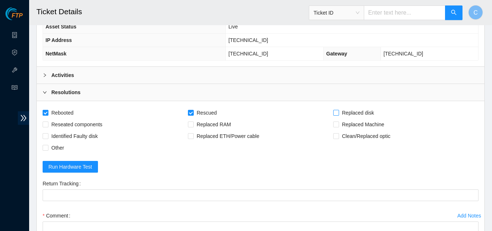
checkbox input "true"
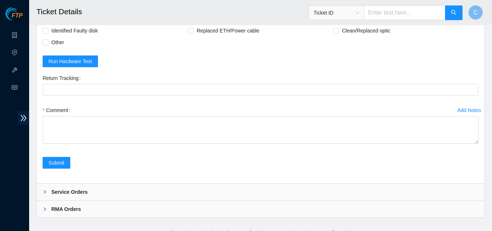
scroll to position [273, 0]
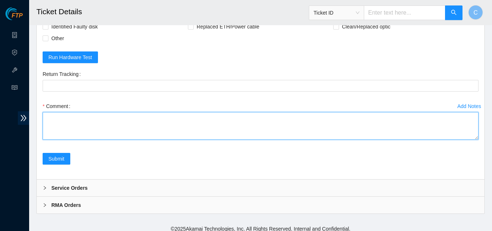
click at [95, 127] on textarea "Comment" at bounding box center [261, 126] width 436 height 28
paste textarea "Powered down server Replaced disk sn: With new disk sn: Rebooted Rescued and co…"
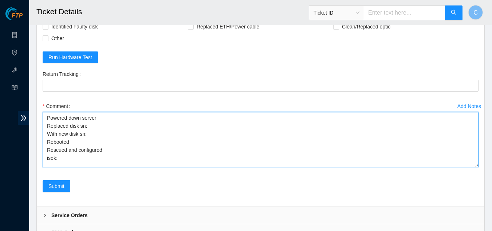
scroll to position [2, 0]
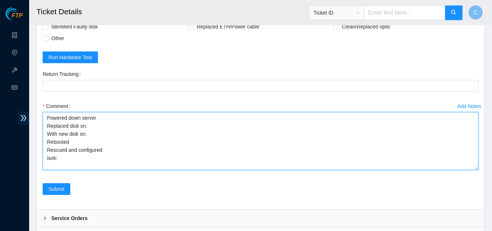
drag, startPoint x: 478, startPoint y: 138, endPoint x: 478, endPoint y: 169, distance: 30.2
click at [478, 169] on textarea "Powered down server Replaced disk sn: With new disk sn: Rebooted Rescued and co…" at bounding box center [261, 141] width 436 height 58
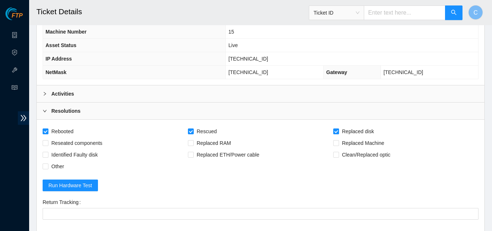
scroll to position [128, 0]
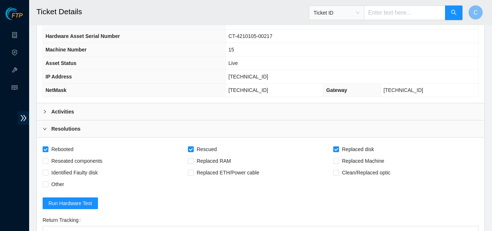
click at [54, 110] on b "Activities" at bounding box center [62, 111] width 23 height 8
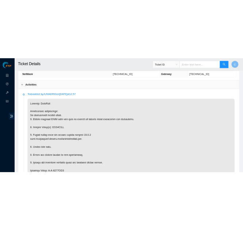
scroll to position [200, 0]
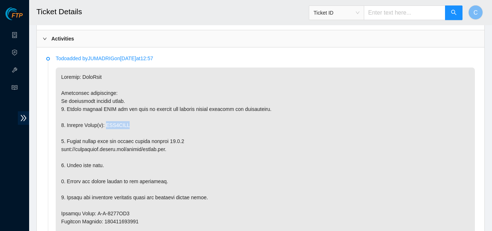
drag, startPoint x: 132, startPoint y: 125, endPoint x: 106, endPoint y: 124, distance: 25.9
copy p "WJG1XKXA"
click at [58, 44] on div "Activities" at bounding box center [261, 38] width 448 height 17
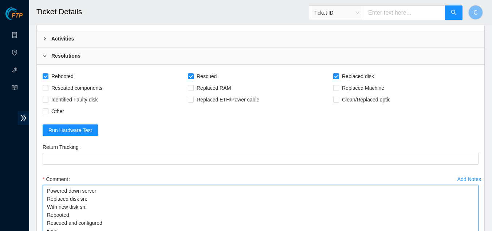
click at [96, 200] on textarea "Powered down server Replaced disk sn: With new disk sn: Rebooted Rescued and co…" at bounding box center [261, 214] width 436 height 58
paste textarea "WJG1XKXA"
type textarea "Powered down server Replaced disk sn: WJG1XKXA With new disk sn: Rebooted Rescu…"
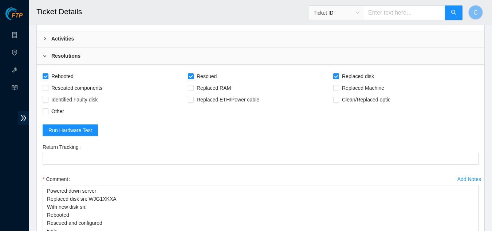
click at [101, 36] on div "Activities" at bounding box center [261, 38] width 448 height 17
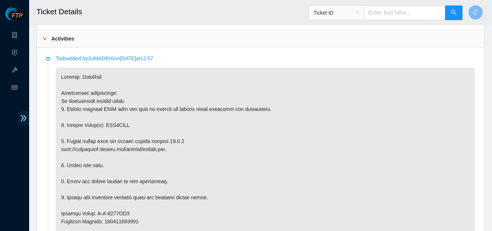
click at [61, 40] on b "Activities" at bounding box center [62, 39] width 23 height 8
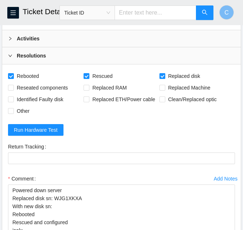
click at [43, 39] on div "Activities" at bounding box center [121, 38] width 238 height 17
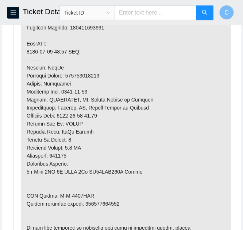
scroll to position [419, 0]
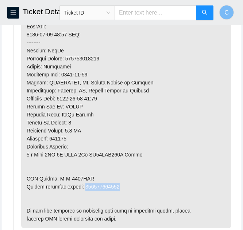
drag, startPoint x: 105, startPoint y: 187, endPoint x: 83, endPoint y: 187, distance: 22.2
click at [83, 187] on p at bounding box center [126, 39] width 210 height 380
copy p "463470046862"
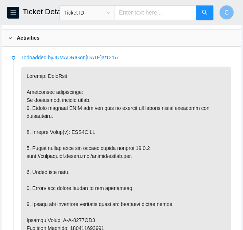
scroll to position [200, 0]
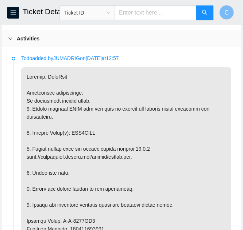
click at [51, 42] on div "Activities" at bounding box center [121, 38] width 238 height 17
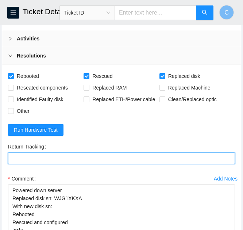
paste Tracking "463470046862"
type Tracking "463470046862"
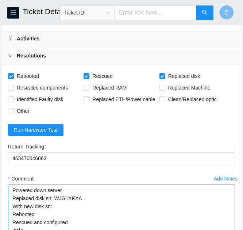
scroll to position [2, 0]
click at [58, 204] on textarea "Powered down server Replaced disk sn: WJG1XKXA With new disk sn: Rebooted Rescu…" at bounding box center [121, 214] width 227 height 58
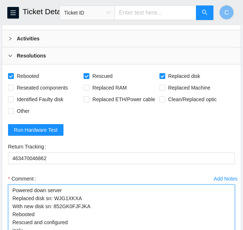
type textarea "Powered down server Replaced disk sn: WJG1XKXA With new disk sn: 852GK0FJFJKA R…"
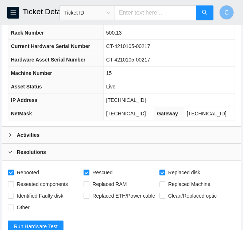
scroll to position [91, 0]
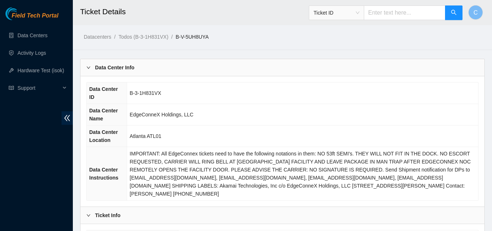
drag, startPoint x: 130, startPoint y: 67, endPoint x: 110, endPoint y: 74, distance: 21.4
click at [130, 67] on b "Data Center Info" at bounding box center [114, 67] width 39 height 8
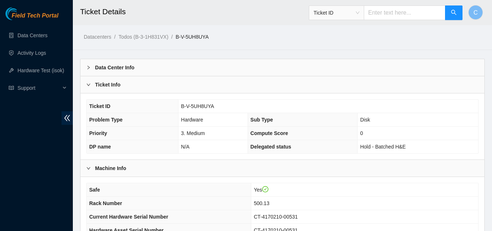
click at [97, 88] on b "Ticket Info" at bounding box center [108, 85] width 26 height 8
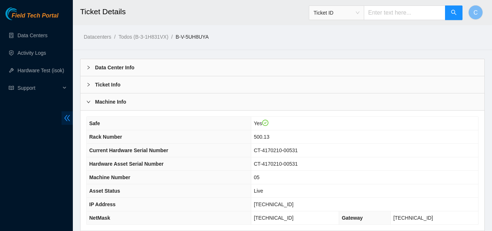
click at [62, 116] on span "double-left" at bounding box center [67, 117] width 11 height 13
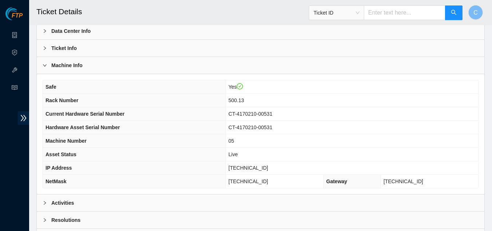
scroll to position [73, 0]
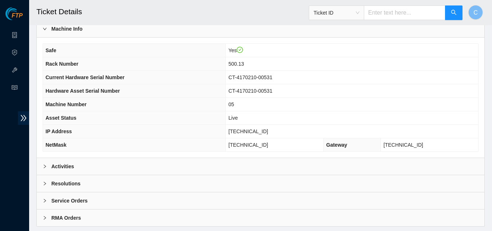
click at [80, 183] on div "Resolutions" at bounding box center [261, 183] width 448 height 17
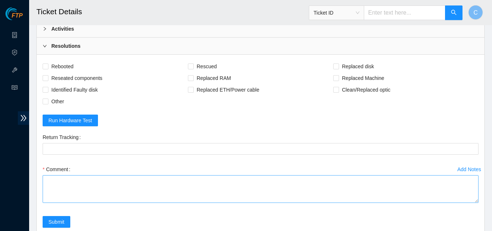
scroll to position [219, 0]
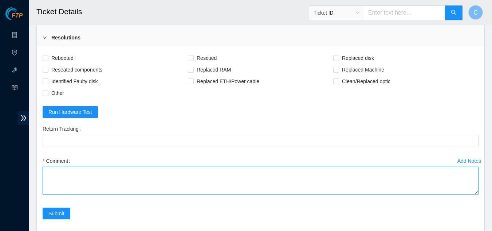
click at [106, 180] on textarea "Comment" at bounding box center [261, 180] width 436 height 28
paste textarea "Powered down server Replaced disk sn: With new disk sn: Rebooted Rescued and co…"
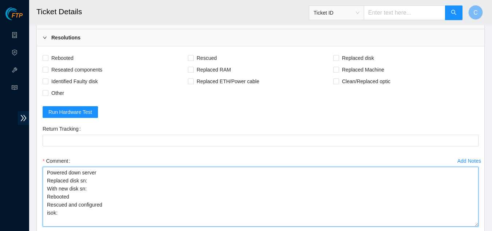
scroll to position [0, 0]
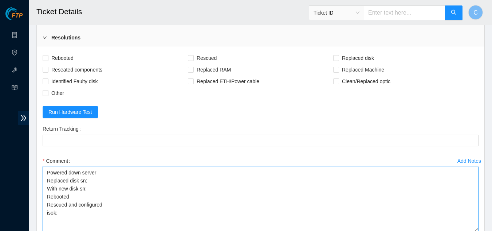
drag, startPoint x: 476, startPoint y: 193, endPoint x: 484, endPoint y: 230, distance: 37.7
click at [484, 230] on div "Rebooted Rescued Replaced disk Reseated components Replaced RAM Replaced Machin…" at bounding box center [261, 158] width 448 height 224
type textarea "Powered down server Replaced disk sn: With new disk sn: Rebooted Rescued and co…"
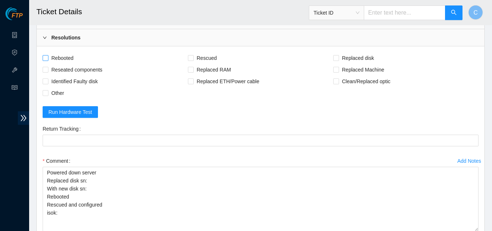
drag, startPoint x: 44, startPoint y: 59, endPoint x: 50, endPoint y: 59, distance: 6.2
click at [46, 59] on input "Rebooted" at bounding box center [45, 57] width 5 height 5
checkbox input "true"
drag, startPoint x: 190, startPoint y: 57, endPoint x: 206, endPoint y: 57, distance: 16.0
click at [195, 57] on label "Rescued" at bounding box center [204, 58] width 32 height 12
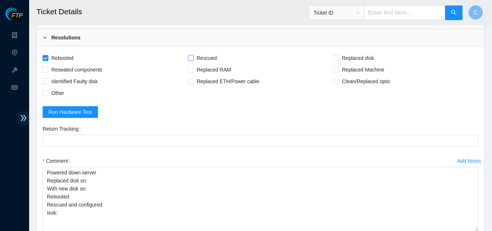
click at [193, 57] on input "Rescued" at bounding box center [190, 57] width 5 height 5
checkbox input "true"
click at [335, 56] on input "Replaced disk" at bounding box center [335, 57] width 5 height 5
checkbox input "true"
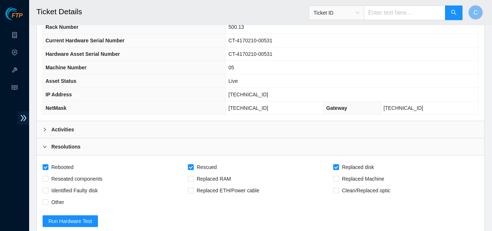
scroll to position [109, 0]
click at [93, 131] on div "Activities" at bounding box center [261, 129] width 448 height 17
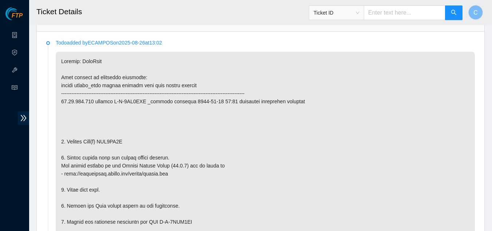
scroll to position [219, 0]
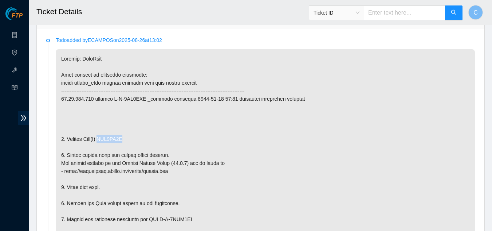
drag, startPoint x: 121, startPoint y: 137, endPoint x: 101, endPoint y: 137, distance: 20.0
copy p "WJG0MR1Q"
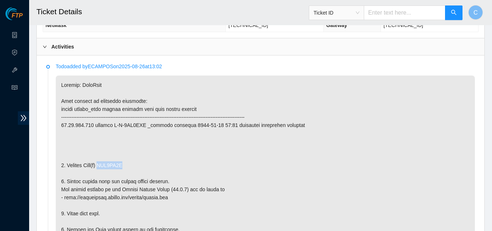
scroll to position [109, 0]
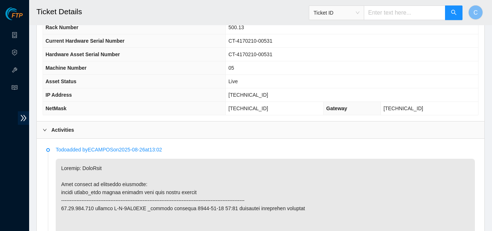
click at [87, 128] on div "Activities" at bounding box center [261, 129] width 448 height 17
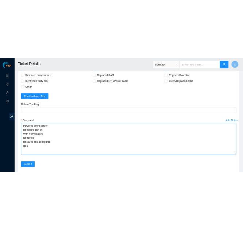
scroll to position [255, 0]
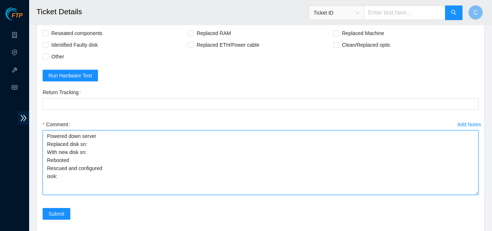
click at [90, 144] on textarea "Powered down server Replaced disk sn: With new disk sn: Rebooted Rescued and co…" at bounding box center [261, 162] width 436 height 64
paste textarea "WJG0MR1Q"
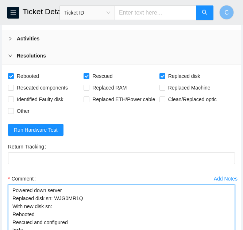
scroll to position [219, 0]
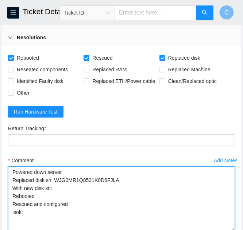
drag, startPoint x: 80, startPoint y: 180, endPoint x: 118, endPoint y: 181, distance: 38.3
click at [118, 181] on textarea "Powered down server Replaced disk sn: WJG0MR1Q8531K0D6FJLA With new disk sn: Re…" at bounding box center [121, 198] width 227 height 64
click at [56, 191] on textarea "Powered down server Replaced disk sn: WJG0MR1Q With new disk sn: Rebooted Rescu…" at bounding box center [121, 198] width 227 height 64
paste textarea "8531K0D6FJLA"
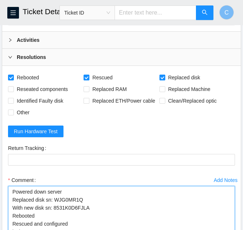
scroll to position [182, 0]
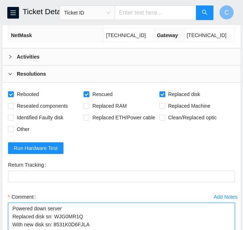
type textarea "Powered down server Replaced disk sn: WJG0MR1Q With new disk sn: 8531K0D6FJLA R…"
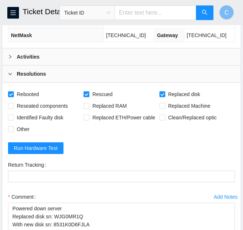
click at [28, 57] on b "Activities" at bounding box center [28, 57] width 23 height 8
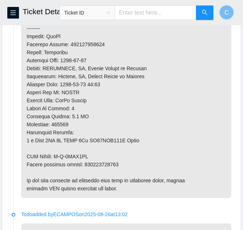
scroll to position [474, 0]
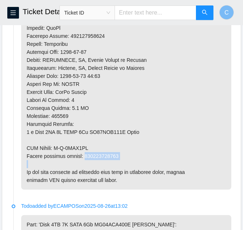
drag, startPoint x: 116, startPoint y: 166, endPoint x: 83, endPoint y: 160, distance: 33.7
drag, startPoint x: 83, startPoint y: 164, endPoint x: 117, endPoint y: 164, distance: 33.5
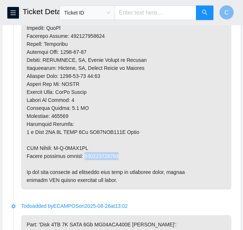
copy p "463470044984"
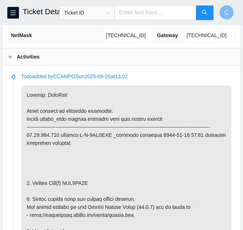
click at [40, 61] on div "Activities" at bounding box center [121, 56] width 238 height 17
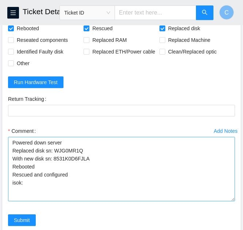
scroll to position [255, 0]
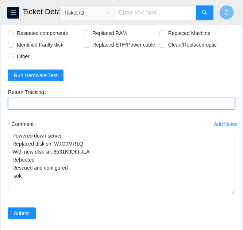
paste Tracking "463470044984"
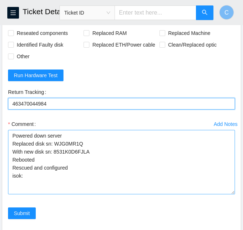
type Tracking "463470044984"
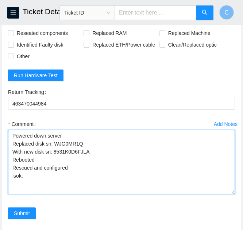
drag, startPoint x: 161, startPoint y: 176, endPoint x: 157, endPoint y: 175, distance: 3.7
click at [160, 175] on textarea "Powered down server Replaced disk sn: WJG0MR1Q With new disk sn: 8531K0D6FJLA R…" at bounding box center [121, 162] width 227 height 64
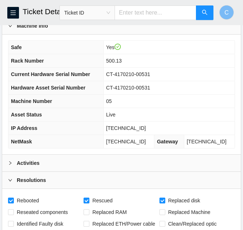
scroll to position [73, 0]
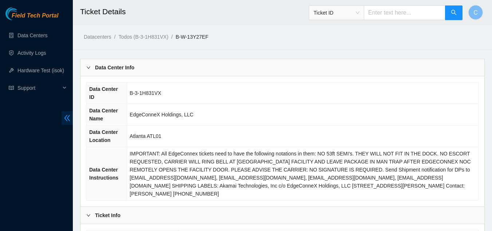
click at [67, 119] on icon "double-left" at bounding box center [67, 118] width 8 height 8
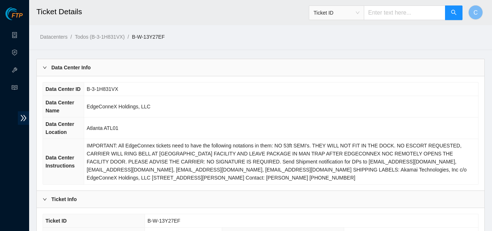
click at [80, 65] on b "Data Center Info" at bounding box center [70, 67] width 39 height 8
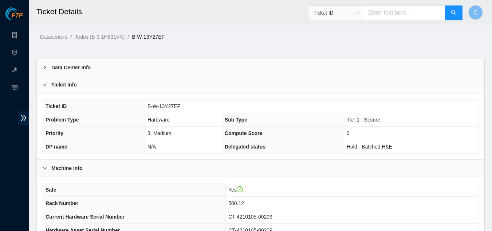
click at [86, 87] on div "Ticket Info" at bounding box center [261, 84] width 448 height 17
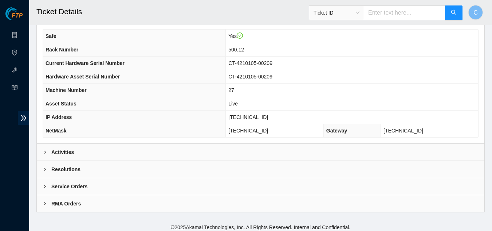
scroll to position [91, 0]
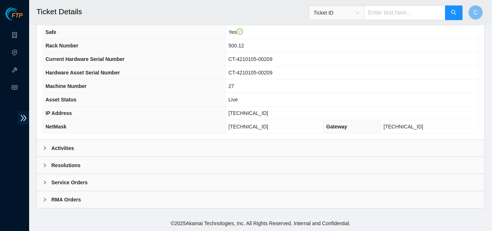
click at [110, 164] on div "Resolutions" at bounding box center [261, 165] width 448 height 17
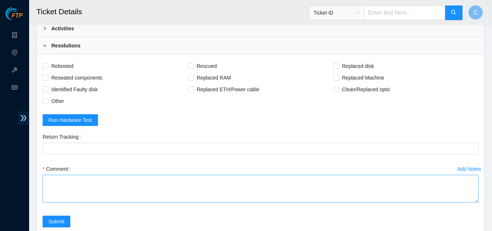
scroll to position [200, 0]
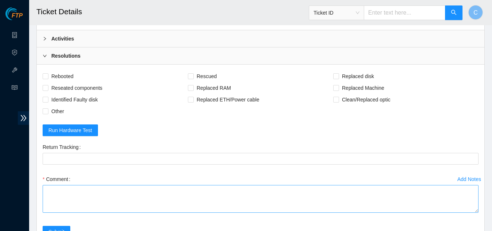
click at [107, 164] on div "Return Tracking" at bounding box center [261, 157] width 442 height 32
click at [62, 205] on textarea "Comment" at bounding box center [261, 199] width 436 height 28
paste textarea "Powered down server Replaced disk sn: With new disk sn: Rebooted Rescued and co…"
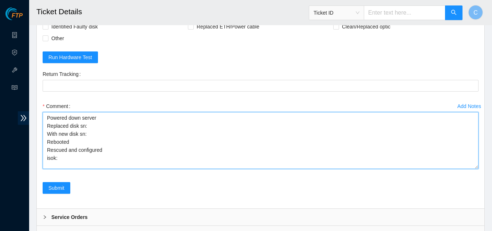
scroll to position [0, 0]
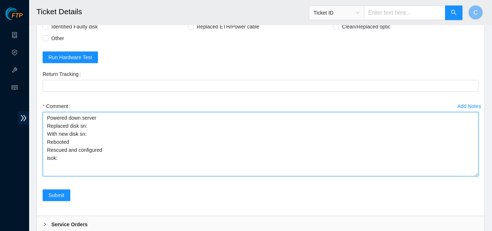
drag, startPoint x: 477, startPoint y: 137, endPoint x: 486, endPoint y: 173, distance: 36.8
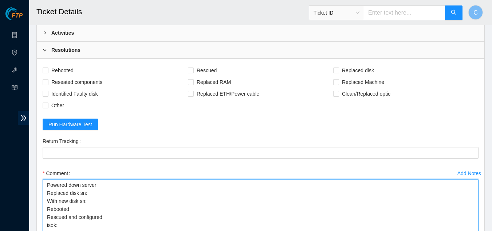
scroll to position [200, 0]
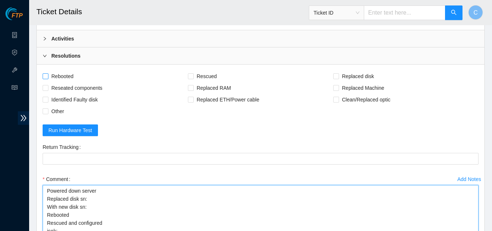
type textarea "Powered down server Replaced disk sn: With new disk sn: Rebooted Rescued and co…"
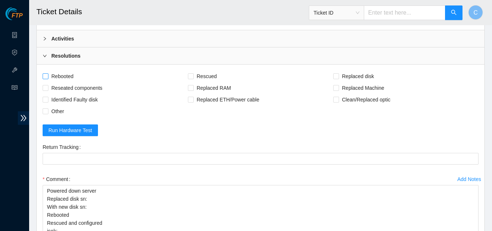
drag, startPoint x: 43, startPoint y: 73, endPoint x: 90, endPoint y: 78, distance: 46.8
click at [44, 74] on input "Rebooted" at bounding box center [45, 75] width 5 height 5
checkbox input "true"
click at [191, 77] on input "Rescued" at bounding box center [190, 75] width 5 height 5
checkbox input "true"
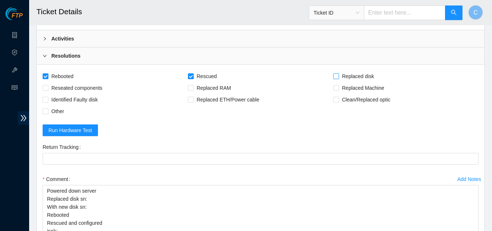
click at [336, 78] on input "Replaced disk" at bounding box center [335, 75] width 5 height 5
checkbox input "true"
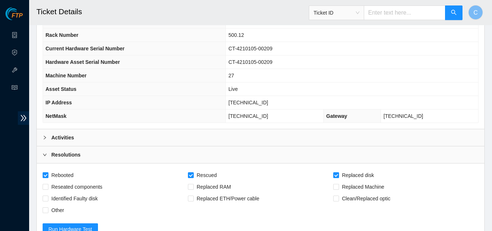
scroll to position [91, 0]
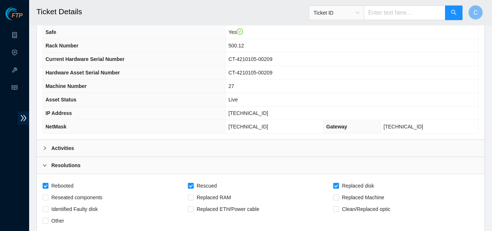
click at [102, 147] on div "Activities" at bounding box center [261, 148] width 448 height 17
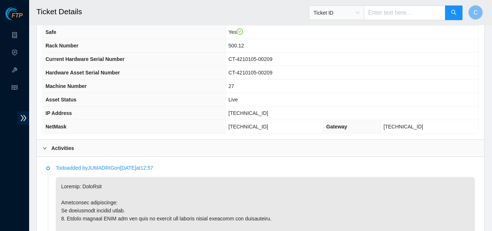
scroll to position [200, 0]
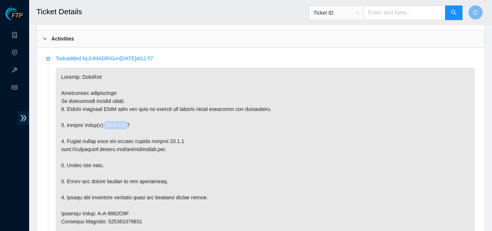
drag, startPoint x: 124, startPoint y: 122, endPoint x: 103, endPoint y: 124, distance: 20.8
drag, startPoint x: 127, startPoint y: 123, endPoint x: 106, endPoint y: 123, distance: 21.1
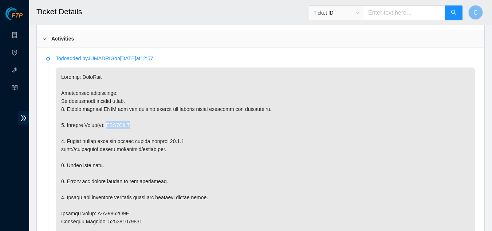
copy p "WJG1TXA6"
click at [63, 38] on b "Activities" at bounding box center [62, 39] width 23 height 8
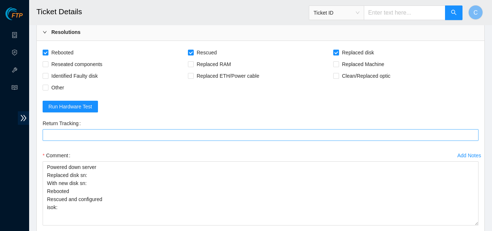
scroll to position [237, 0]
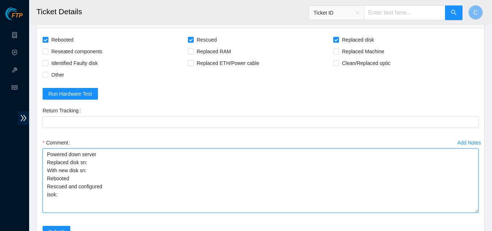
click at [87, 164] on textarea "Powered down server Replaced disk sn: With new disk sn: Rebooted Rescued and co…" at bounding box center [261, 180] width 436 height 64
paste textarea "WJG1TXA6"
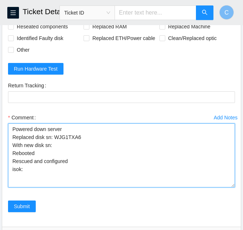
scroll to position [273, 0]
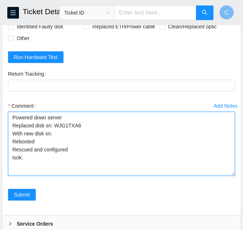
click at [53, 136] on textarea "Powered down server Replaced disk sn: WJG1TXA6 With new disk sn: Rebooted Rescu…" at bounding box center [121, 144] width 227 height 64
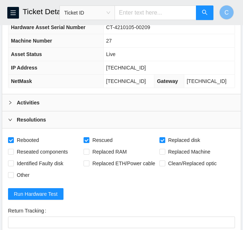
scroll to position [100, 0]
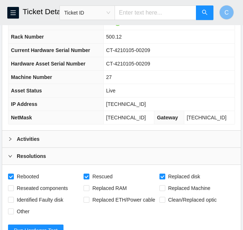
type textarea "Powered down server Replaced disk sn: WJG1TXA6 With new disk sn: WMC130147846 R…"
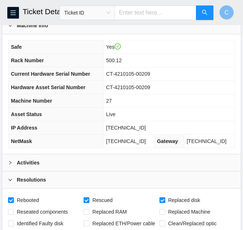
scroll to position [63, 0]
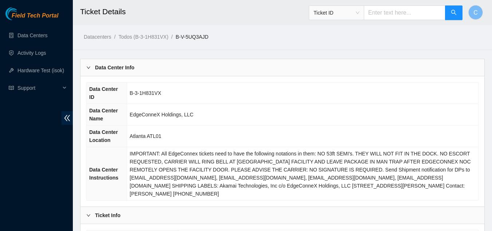
drag, startPoint x: 64, startPoint y: 118, endPoint x: 71, endPoint y: 107, distance: 13.1
click at [64, 118] on icon "double-left" at bounding box center [67, 118] width 8 height 8
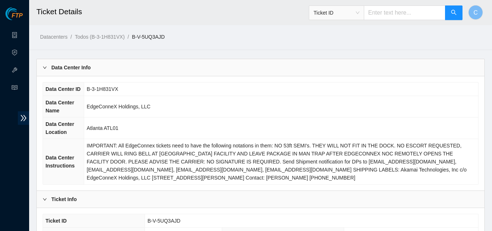
click at [89, 66] on b "Data Center Info" at bounding box center [70, 67] width 39 height 8
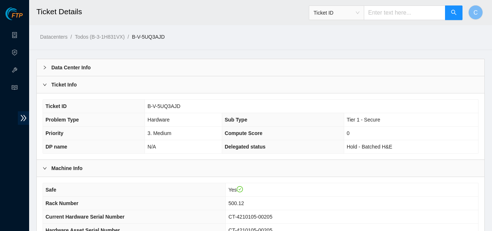
click at [86, 82] on div "Ticket Info" at bounding box center [261, 84] width 448 height 17
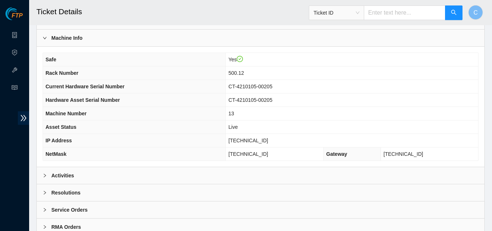
scroll to position [73, 0]
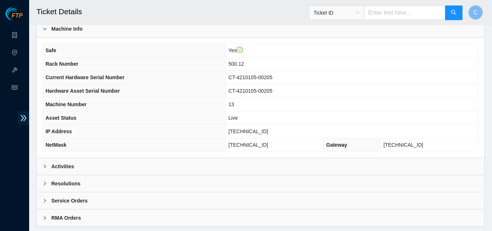
click at [74, 185] on b "Resolutions" at bounding box center [65, 183] width 29 height 8
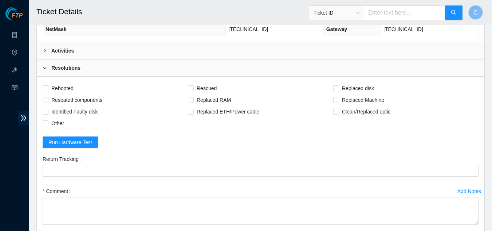
scroll to position [219, 0]
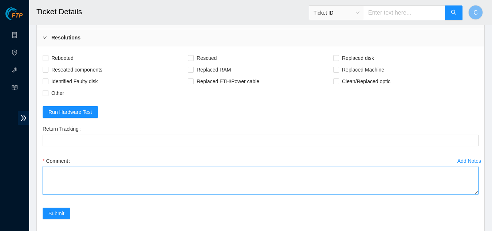
click at [97, 181] on textarea "Comment" at bounding box center [261, 180] width 436 height 28
paste textarea "Powered down server Replaced disk sn: With new disk sn: Rebooted Rescued and co…"
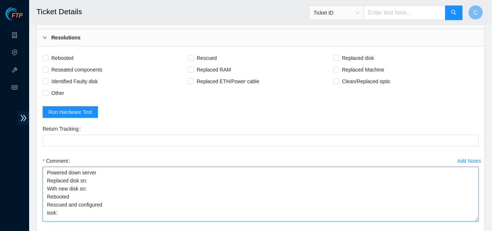
scroll to position [0, 0]
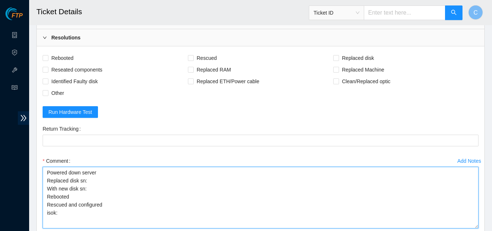
drag, startPoint x: 475, startPoint y: 191, endPoint x: 481, endPoint y: 225, distance: 34.4
click at [481, 225] on div "Add Notes Comment Powered down server Replaced disk sn: With new disk sn: Reboo…" at bounding box center [261, 198] width 442 height 86
type textarea "Powered down server Replaced disk sn: With new disk sn: Rebooted Rescued and co…"
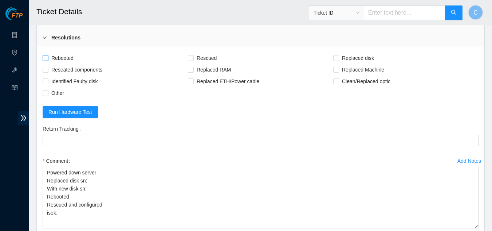
drag, startPoint x: 43, startPoint y: 54, endPoint x: 56, endPoint y: 55, distance: 13.2
click at [43, 54] on label "Rebooted" at bounding box center [60, 58] width 34 height 12
click at [43, 55] on input "Rebooted" at bounding box center [45, 57] width 5 height 5
checkbox input "true"
click at [189, 53] on label "Rescued" at bounding box center [204, 58] width 32 height 12
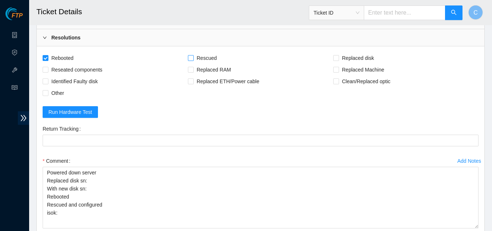
click at [189, 55] on input "Rescued" at bounding box center [190, 57] width 5 height 5
checkbox input "true"
click at [334, 59] on input "Replaced disk" at bounding box center [335, 57] width 5 height 5
checkbox input "true"
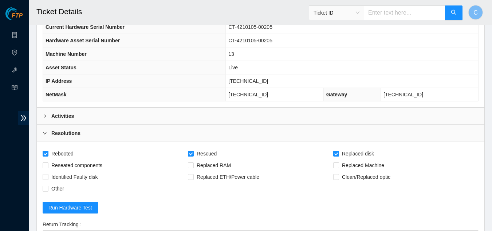
scroll to position [109, 0]
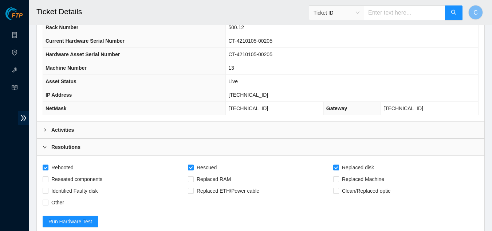
click at [111, 126] on div "Activities" at bounding box center [261, 129] width 448 height 17
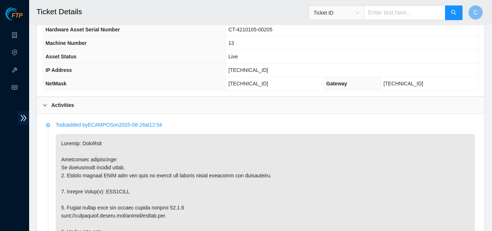
scroll to position [219, 0]
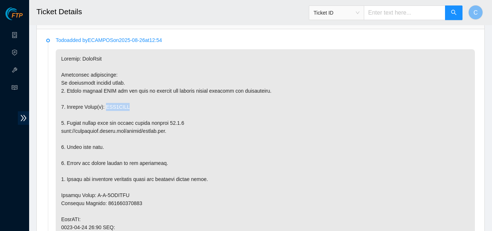
drag, startPoint x: 128, startPoint y: 106, endPoint x: 105, endPoint y: 105, distance: 22.6
click at [105, 105] on p at bounding box center [265, 235] width 419 height 372
copy p "WJG1XLCK"
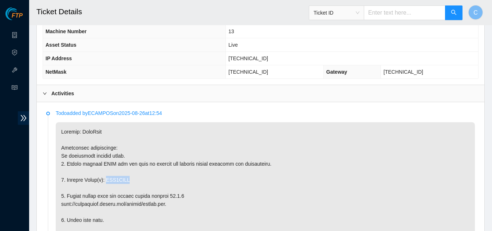
click at [102, 91] on div "Activities" at bounding box center [261, 93] width 448 height 17
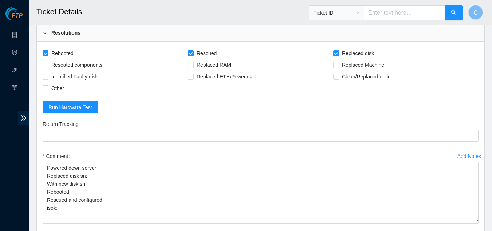
scroll to position [255, 0]
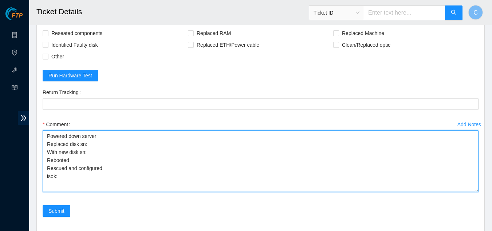
click at [91, 144] on textarea "Powered down server Replaced disk sn: With new disk sn: Rebooted Rescued and co…" at bounding box center [261, 161] width 436 height 62
paste textarea "WJG1XLCK"
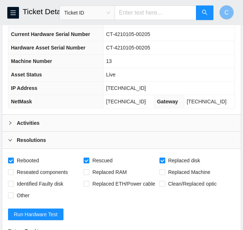
scroll to position [109, 0]
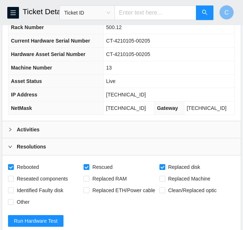
click at [59, 131] on div "Activities" at bounding box center [121, 129] width 238 height 17
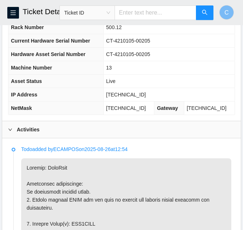
click at [59, 131] on div "Activities" at bounding box center [121, 129] width 238 height 17
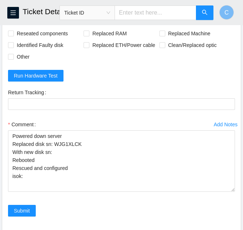
scroll to position [255, 0]
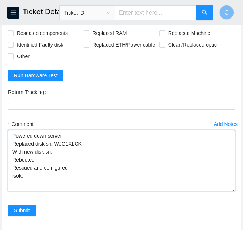
click at [52, 153] on textarea "Powered down server Replaced disk sn: WJG1XLCK With new disk sn: Rebooted Rescu…" at bounding box center [121, 161] width 227 height 62
type textarea "Powered down server Replaced disk sn: WJG1XLCK With new disk sn: Z1Z8NZR2 Reboo…"
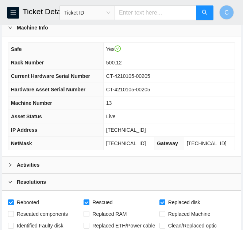
scroll to position [73, 0]
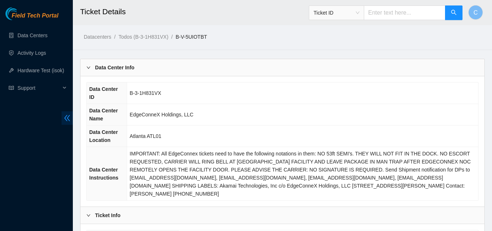
click at [66, 118] on icon "double-left" at bounding box center [67, 118] width 8 height 8
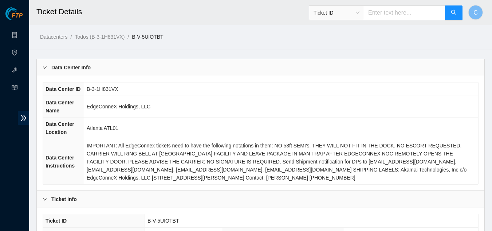
click at [99, 63] on div "Data Center Info" at bounding box center [261, 67] width 448 height 17
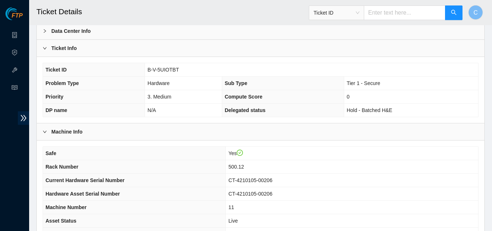
click at [82, 49] on div "Ticket Info" at bounding box center [261, 48] width 448 height 17
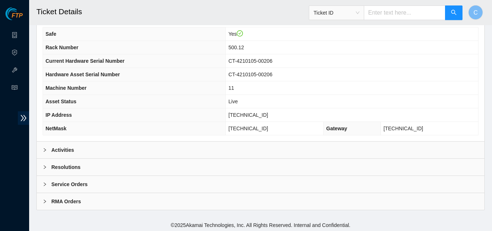
scroll to position [91, 0]
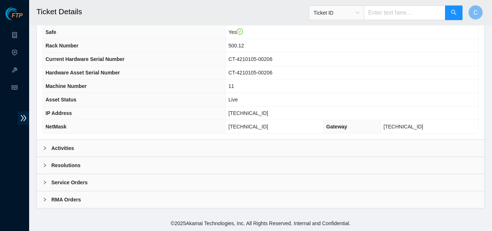
click at [61, 167] on b "Resolutions" at bounding box center [65, 165] width 29 height 8
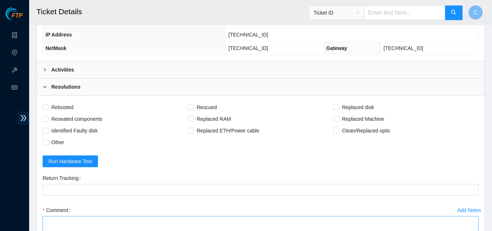
scroll to position [237, 0]
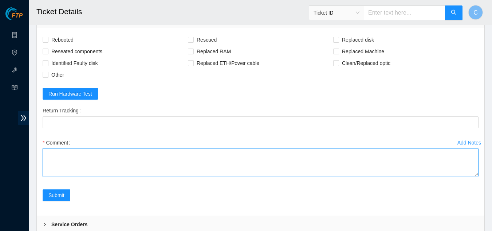
click at [120, 166] on textarea "Comment" at bounding box center [261, 162] width 436 height 28
paste textarea "Powered down server Replaced disk sn: With new disk sn: Rebooted Rescued and co…"
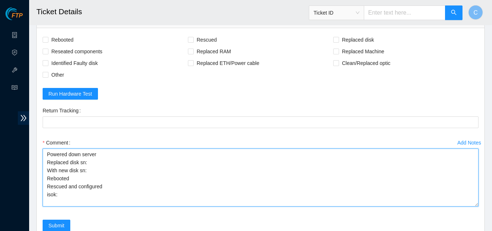
scroll to position [0, 0]
drag, startPoint x: 477, startPoint y: 175, endPoint x: 485, endPoint y: 208, distance: 34.1
click at [485, 208] on main "Ticket Details Ticket ID C Datacenters / Todos (B-3-1H831VX) / B-V-5UIOTBT / Da…" at bounding box center [260, 26] width 463 height 527
type textarea "Powered down server Replaced disk sn: With new disk sn: Rebooted Rescued and co…"
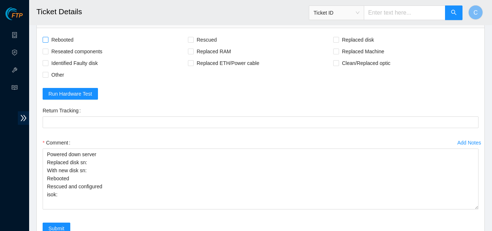
drag, startPoint x: 46, startPoint y: 38, endPoint x: 73, endPoint y: 32, distance: 27.5
click at [47, 38] on input "Rebooted" at bounding box center [45, 39] width 5 height 5
checkbox input "true"
click at [192, 39] on input "Rescued" at bounding box center [190, 39] width 5 height 5
checkbox input "true"
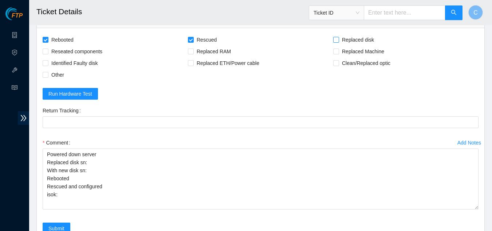
click at [336, 37] on input "Replaced disk" at bounding box center [335, 39] width 5 height 5
checkbox input "true"
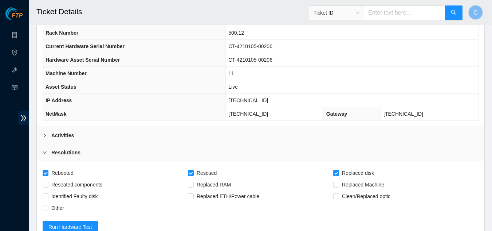
scroll to position [91, 0]
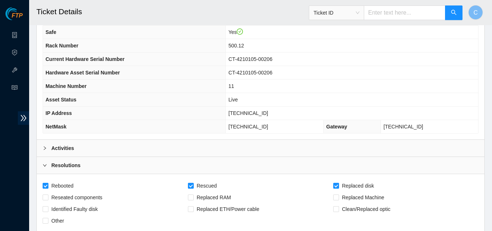
click at [144, 148] on div "Activities" at bounding box center [261, 148] width 448 height 17
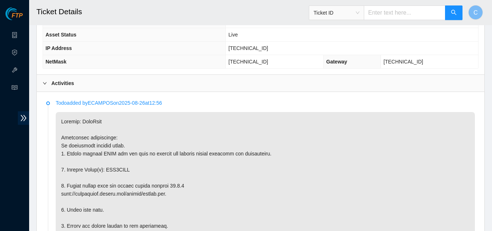
scroll to position [164, 0]
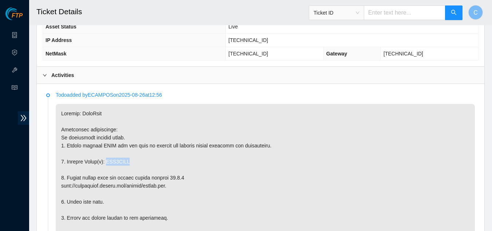
drag, startPoint x: 132, startPoint y: 159, endPoint x: 105, endPoint y: 160, distance: 27.7
copy p "WJG1VVVG"
click at [93, 72] on div "Activities" at bounding box center [261, 75] width 448 height 17
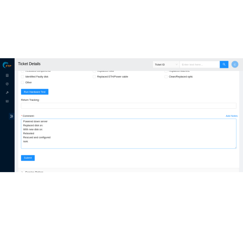
scroll to position [273, 0]
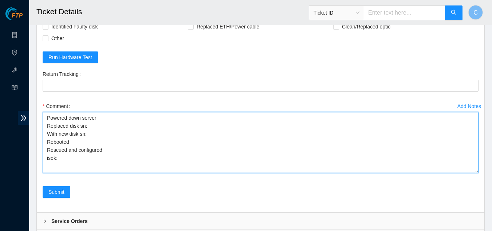
click at [96, 124] on textarea "Powered down server Replaced disk sn: With new disk sn: Rebooted Rescued and co…" at bounding box center [261, 142] width 436 height 61
paste textarea "WJG1VVVG"
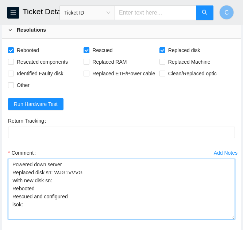
scroll to position [237, 0]
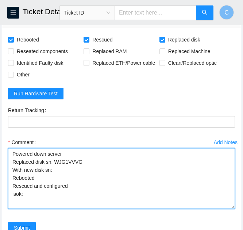
click at [63, 171] on textarea "Powered down server Replaced disk sn: WJG1VVVG With new disk sn: Rebooted Rescu…" at bounding box center [121, 178] width 227 height 61
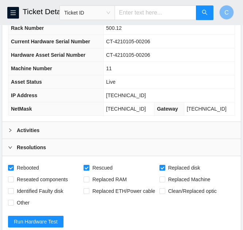
scroll to position [91, 0]
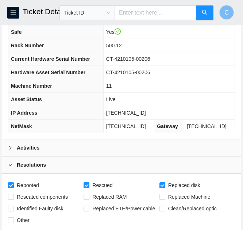
type textarea "Powered down server Replaced disk sn: WJG1VVVG With new disk sn: WCC135JHTVLU R…"
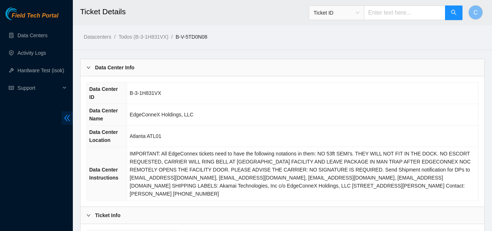
click at [68, 119] on icon "double-left" at bounding box center [67, 118] width 6 height 6
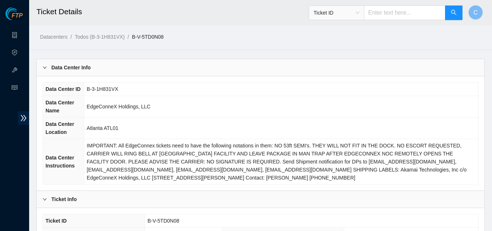
click at [98, 66] on div "Data Center Info" at bounding box center [261, 67] width 448 height 17
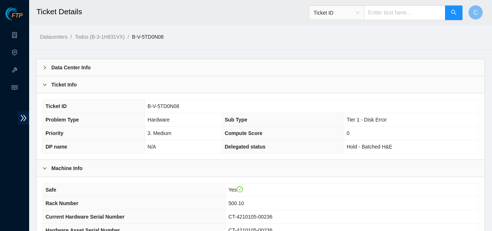
click at [103, 94] on div "Ticket ID B-V-5TD0N08 Problem Type Hardware Sub Type Tier 1 - Disk Error Priori…" at bounding box center [261, 126] width 448 height 66
click at [105, 87] on div "Ticket Info" at bounding box center [261, 84] width 448 height 17
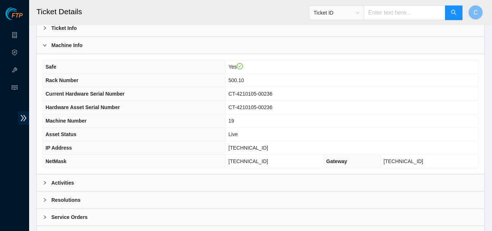
scroll to position [73, 0]
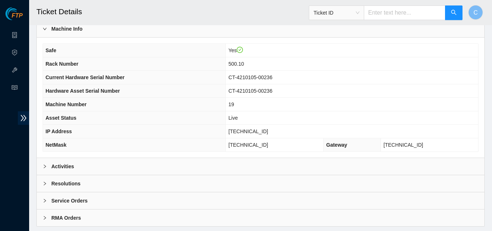
click at [96, 162] on div "Activities" at bounding box center [261, 166] width 448 height 17
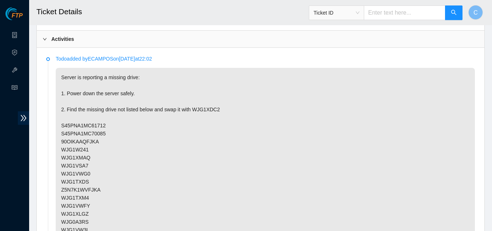
scroll to position [146, 0]
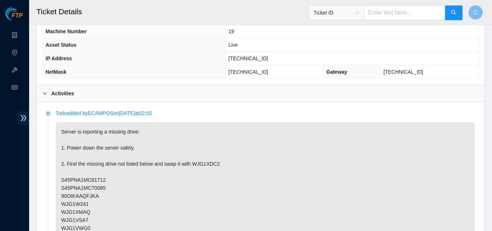
click at [93, 92] on div "Activities" at bounding box center [261, 93] width 448 height 17
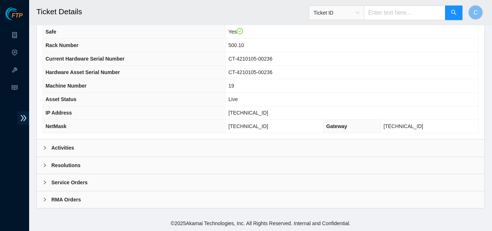
scroll to position [91, 0]
click at [62, 165] on b "Resolutions" at bounding box center [65, 165] width 29 height 8
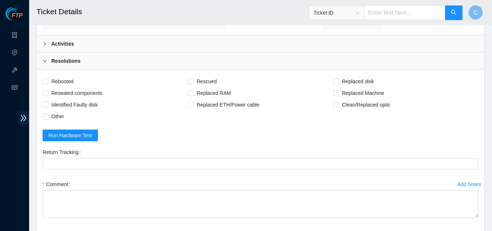
scroll to position [200, 0]
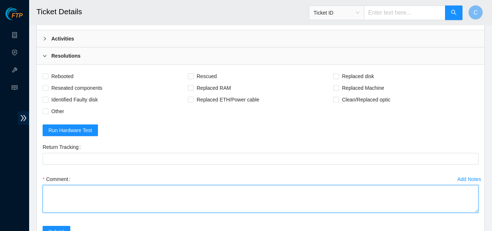
paste textarea "Powered down server Swapped disk sn: W/ missing disk sn: Rebooted Rescued and c…"
type textarea "Powered down server Swapped disk sn: W/ missing disk sn: Rebooted Rescued and c…"
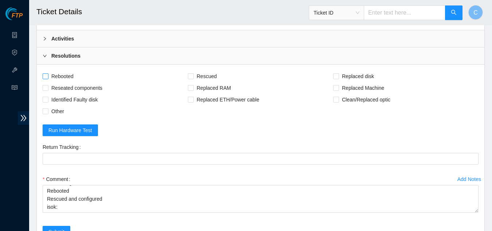
click at [46, 74] on input "Rebooted" at bounding box center [45, 75] width 5 height 5
checkbox input "true"
click at [189, 77] on input "Rescued" at bounding box center [190, 75] width 5 height 5
checkbox input "true"
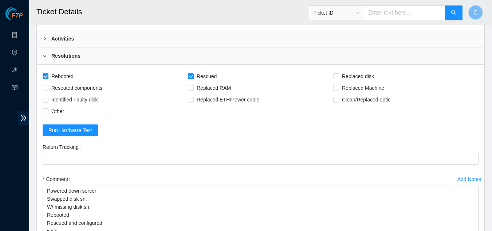
scroll to position [0, 0]
drag, startPoint x: 477, startPoint y: 210, endPoint x: 484, endPoint y: 243, distance: 33.9
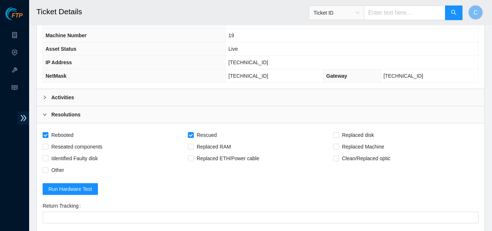
scroll to position [128, 0]
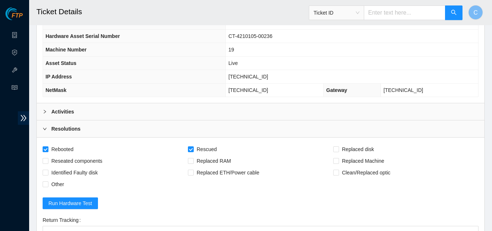
click at [86, 111] on div "Activities" at bounding box center [261, 111] width 448 height 17
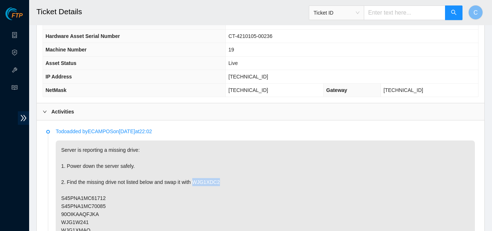
drag, startPoint x: 206, startPoint y: 181, endPoint x: 219, endPoint y: 181, distance: 12.4
copy p "WJG1XDC2"
click at [97, 110] on div "Activities" at bounding box center [261, 111] width 448 height 17
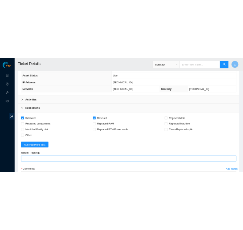
scroll to position [200, 0]
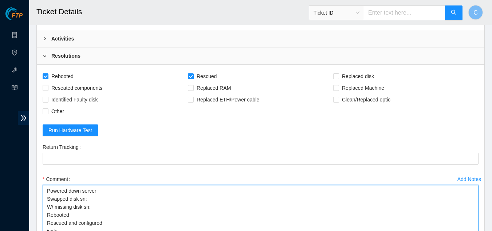
click at [98, 199] on textarea "Powered down server Swapped disk sn: W/ missing disk sn: Rebooted Rescued and c…" at bounding box center [261, 215] width 436 height 61
paste textarea "WJG1XDC2"
type textarea "Powered down server Swapped disk sn: WJG1XDC2 W/ missing disk sn: Rebooted Resc…"
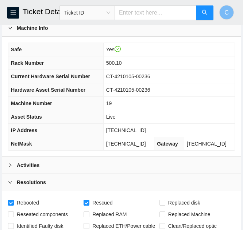
scroll to position [91, 0]
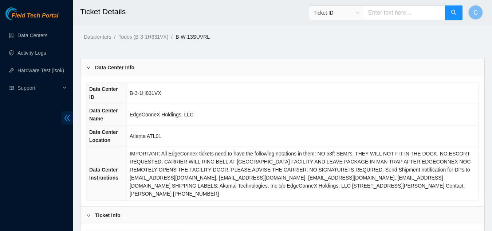
click at [63, 117] on icon "double-left" at bounding box center [67, 118] width 8 height 8
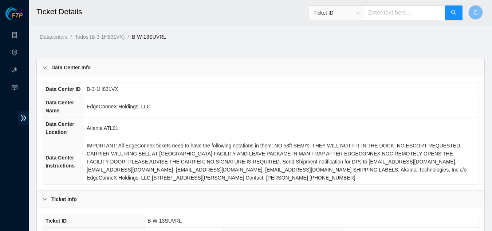
click at [79, 71] on div "Data Center Info" at bounding box center [261, 67] width 448 height 17
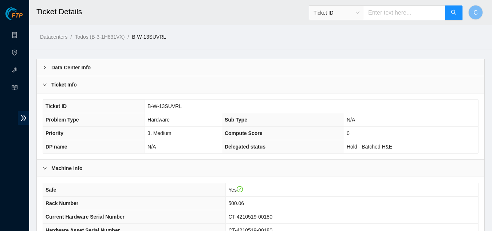
click at [77, 80] on div "Ticket Info" at bounding box center [261, 84] width 448 height 17
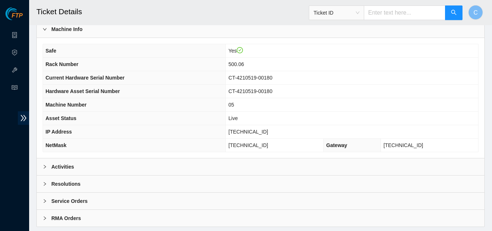
scroll to position [73, 0]
click at [75, 164] on div "Activities" at bounding box center [261, 166] width 448 height 17
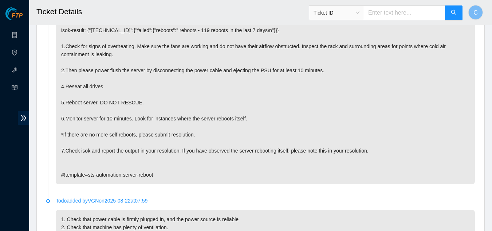
scroll to position [219, 0]
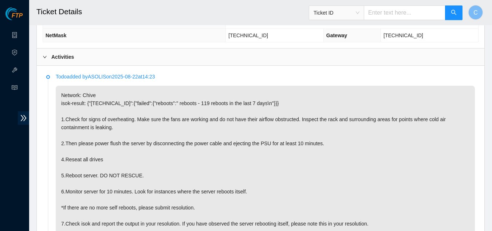
click at [88, 53] on div "Activities" at bounding box center [261, 56] width 448 height 17
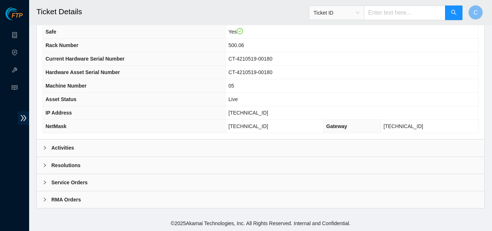
scroll to position [91, 0]
click at [73, 168] on b "Resolutions" at bounding box center [65, 165] width 29 height 8
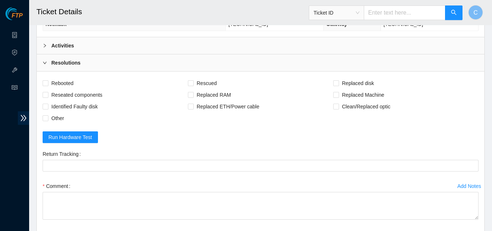
scroll to position [237, 0]
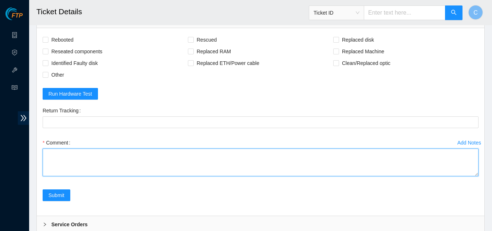
click at [81, 170] on textarea "Comment" at bounding box center [261, 162] width 436 height 28
paste textarea "Powered down server Reseated disks Rebooted isok:"
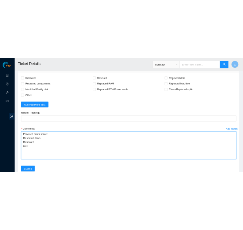
scroll to position [0, 0]
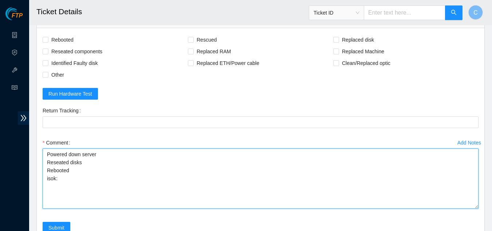
drag, startPoint x: 476, startPoint y: 174, endPoint x: 475, endPoint y: 206, distance: 32.4
click at [475, 206] on textarea "Powered down server Reseated disks Rebooted isok:" at bounding box center [261, 178] width 436 height 60
type textarea "Powered down server Reseated disks Rebooted isok:"
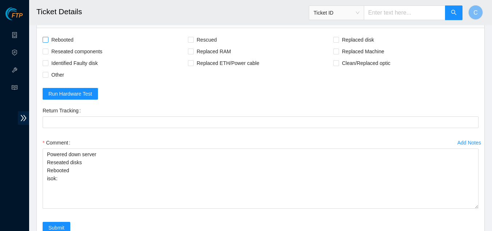
click at [47, 39] on input "Rebooted" at bounding box center [45, 39] width 5 height 5
checkbox input "true"
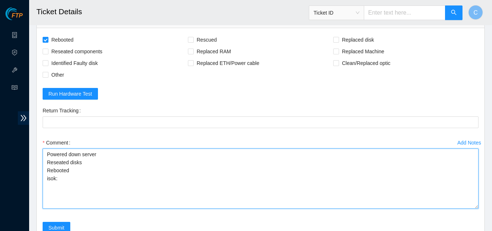
click at [46, 152] on textarea "Powered down server Reseated disks Rebooted isok:" at bounding box center [261, 178] width 436 height 60
type textarea "Checked status of server Powered down server Reseated disks Rebooted isok:"
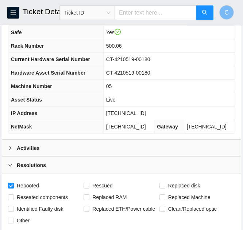
scroll to position [91, 0]
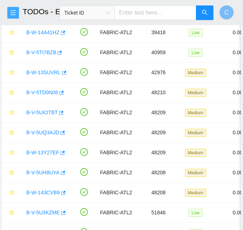
click at [10, 13] on span "menu" at bounding box center [13, 13] width 11 height 6
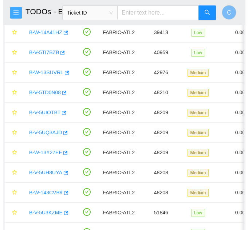
scroll to position [510, 0]
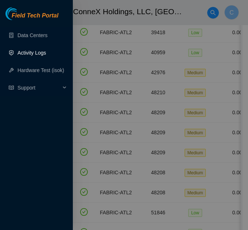
click at [31, 52] on link "Activity Logs" at bounding box center [31, 53] width 29 height 6
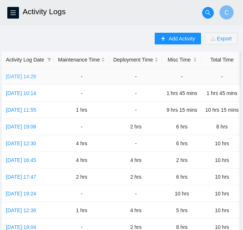
click at [18, 76] on link "[DATE] 14:26" at bounding box center [21, 77] width 30 height 6
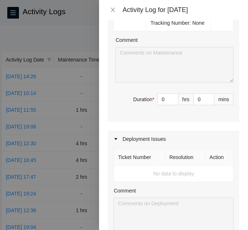
scroll to position [802, 0]
